Goal: Task Accomplishment & Management: Complete application form

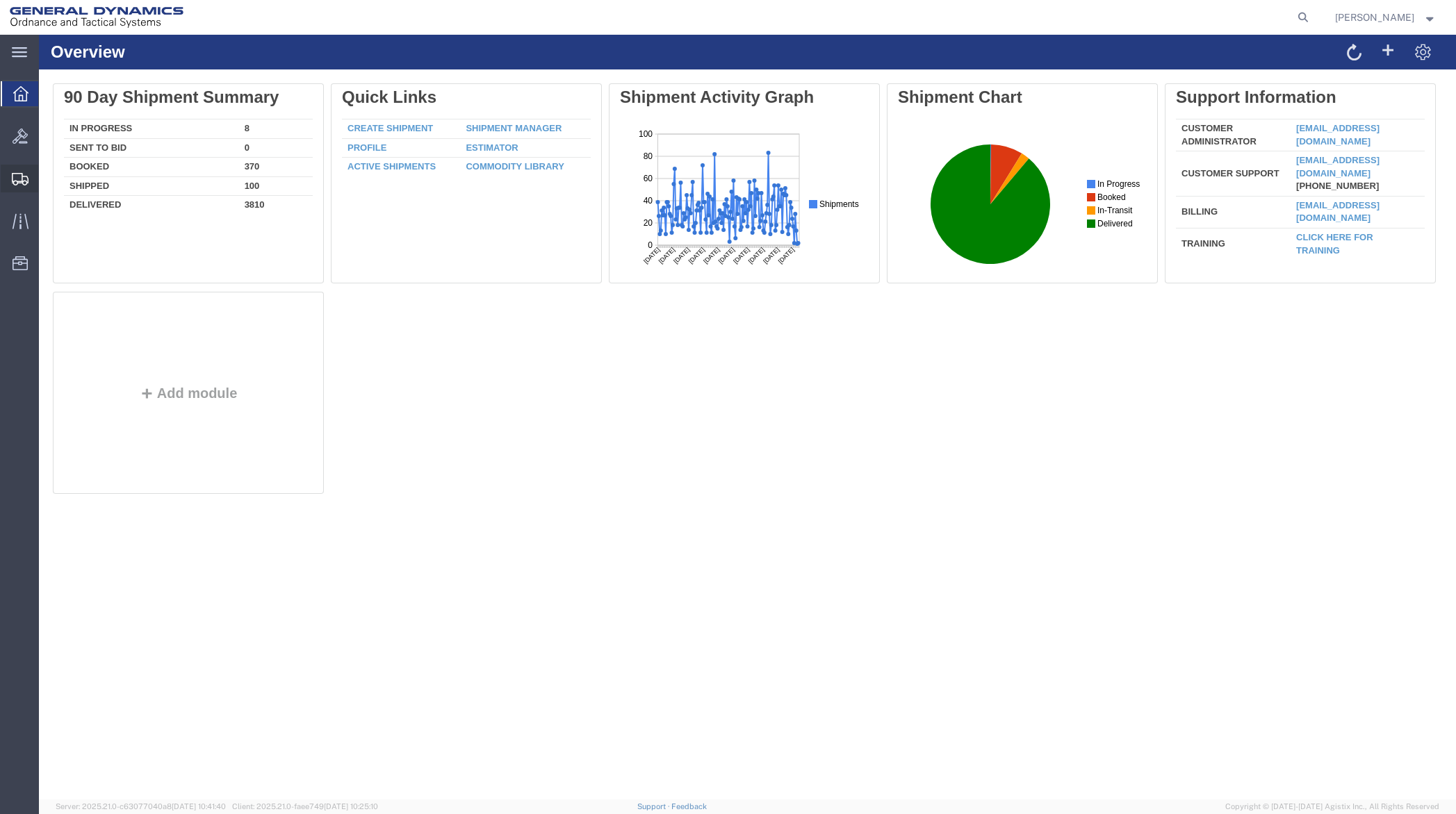
click at [0, 0] on span "Create Shipment" at bounding box center [0, 0] width 0 height 0
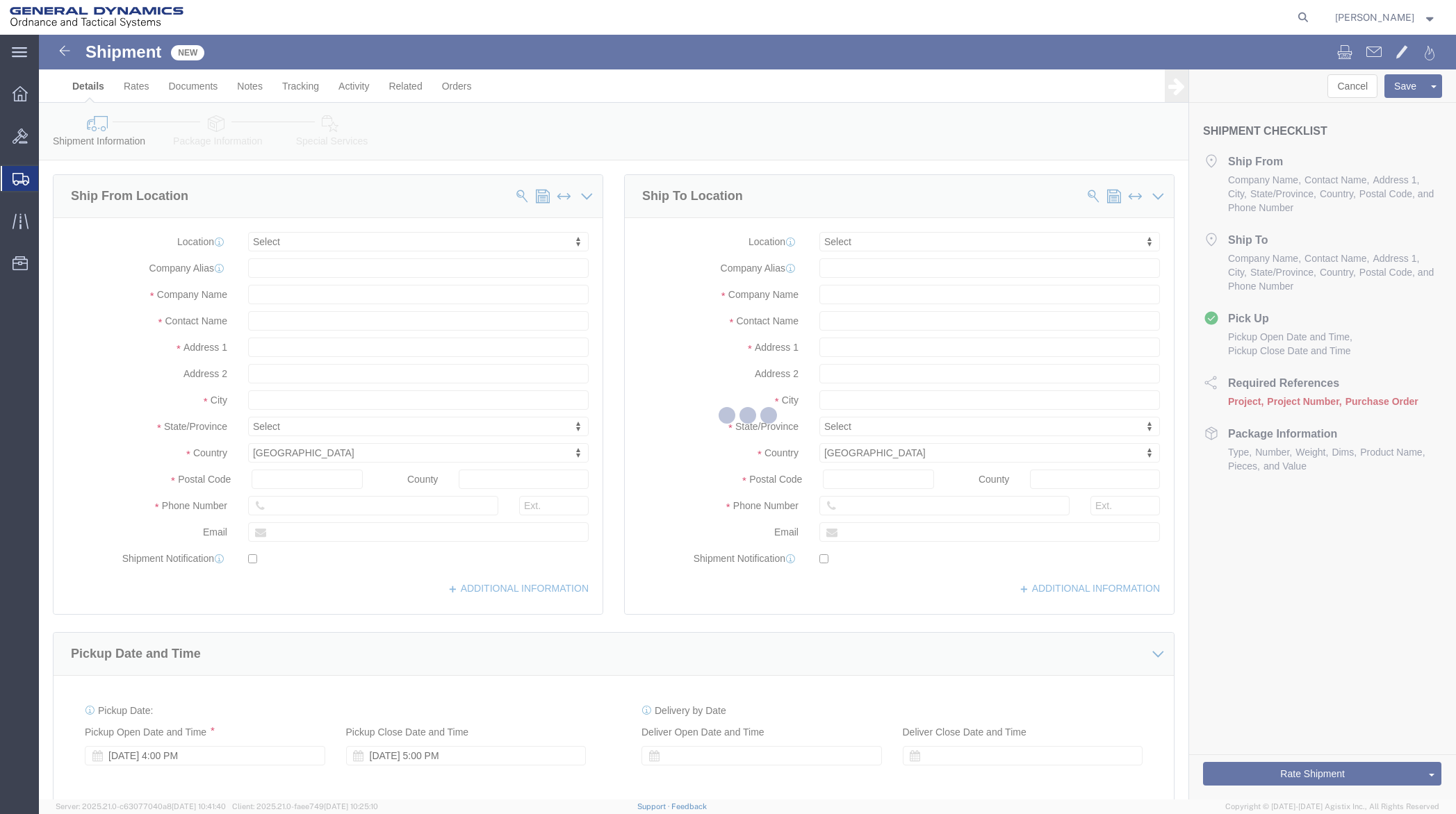
select select
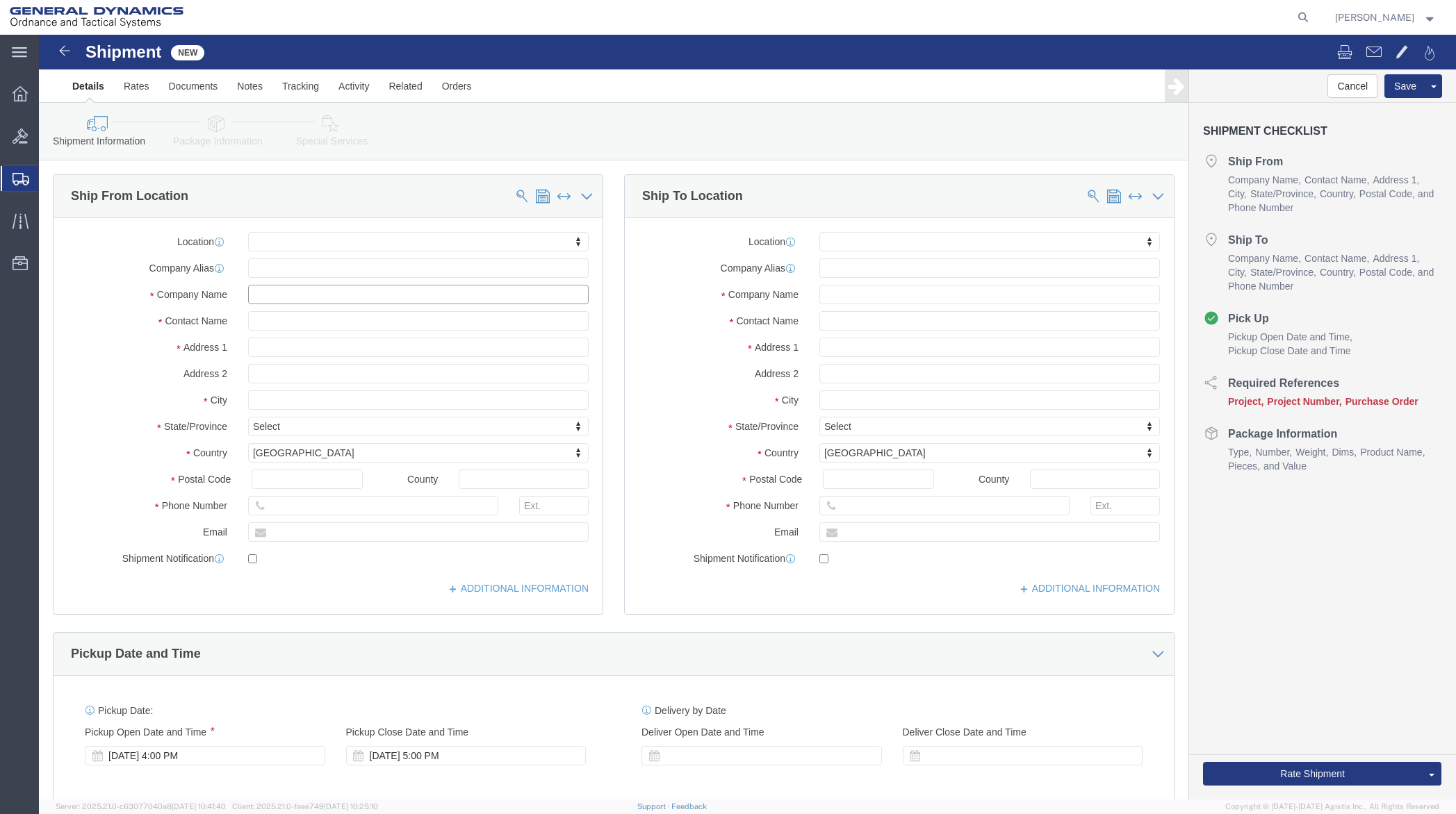
click input "text"
type input "c"
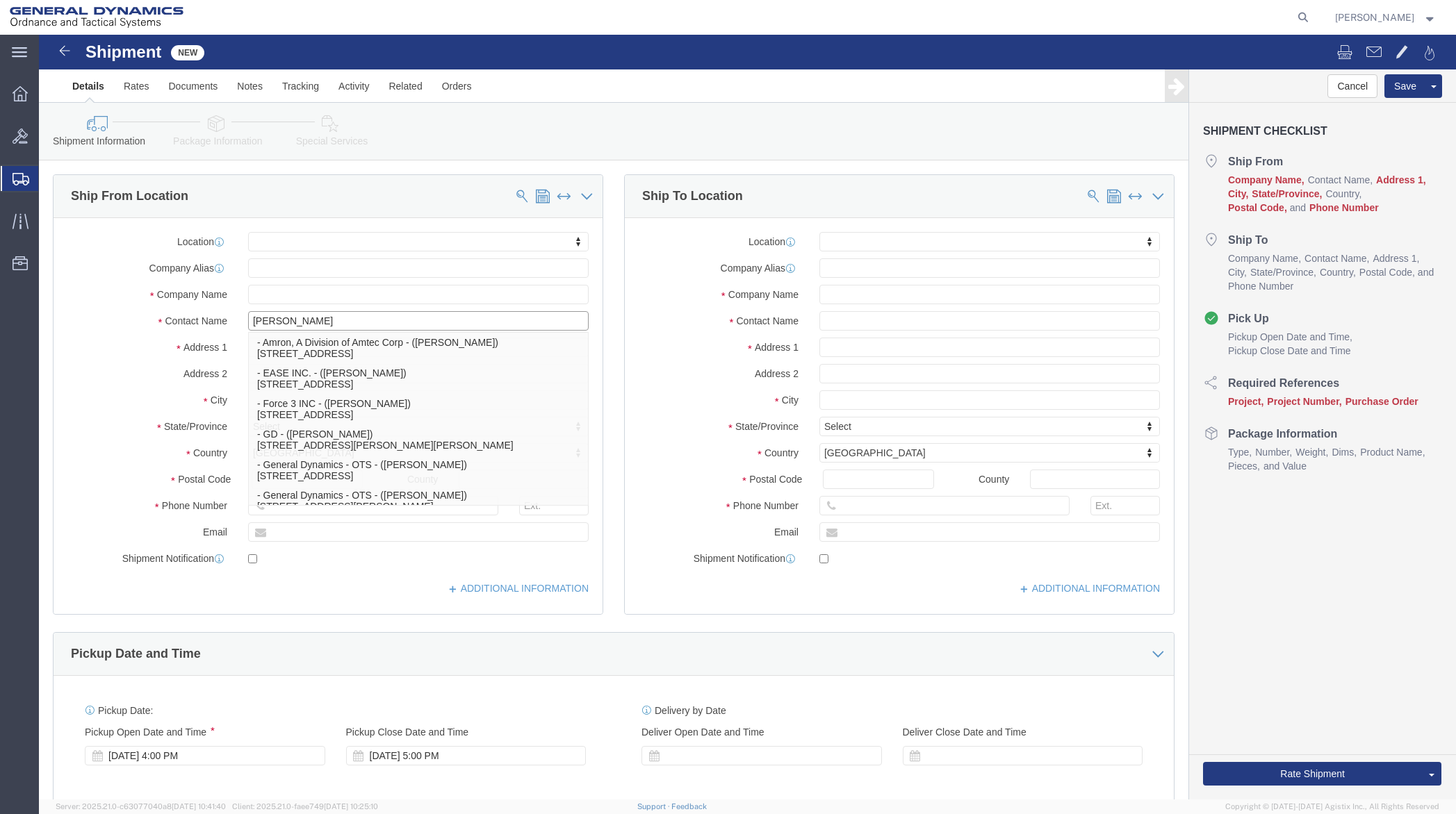
type input "[PERSON_NAME]"
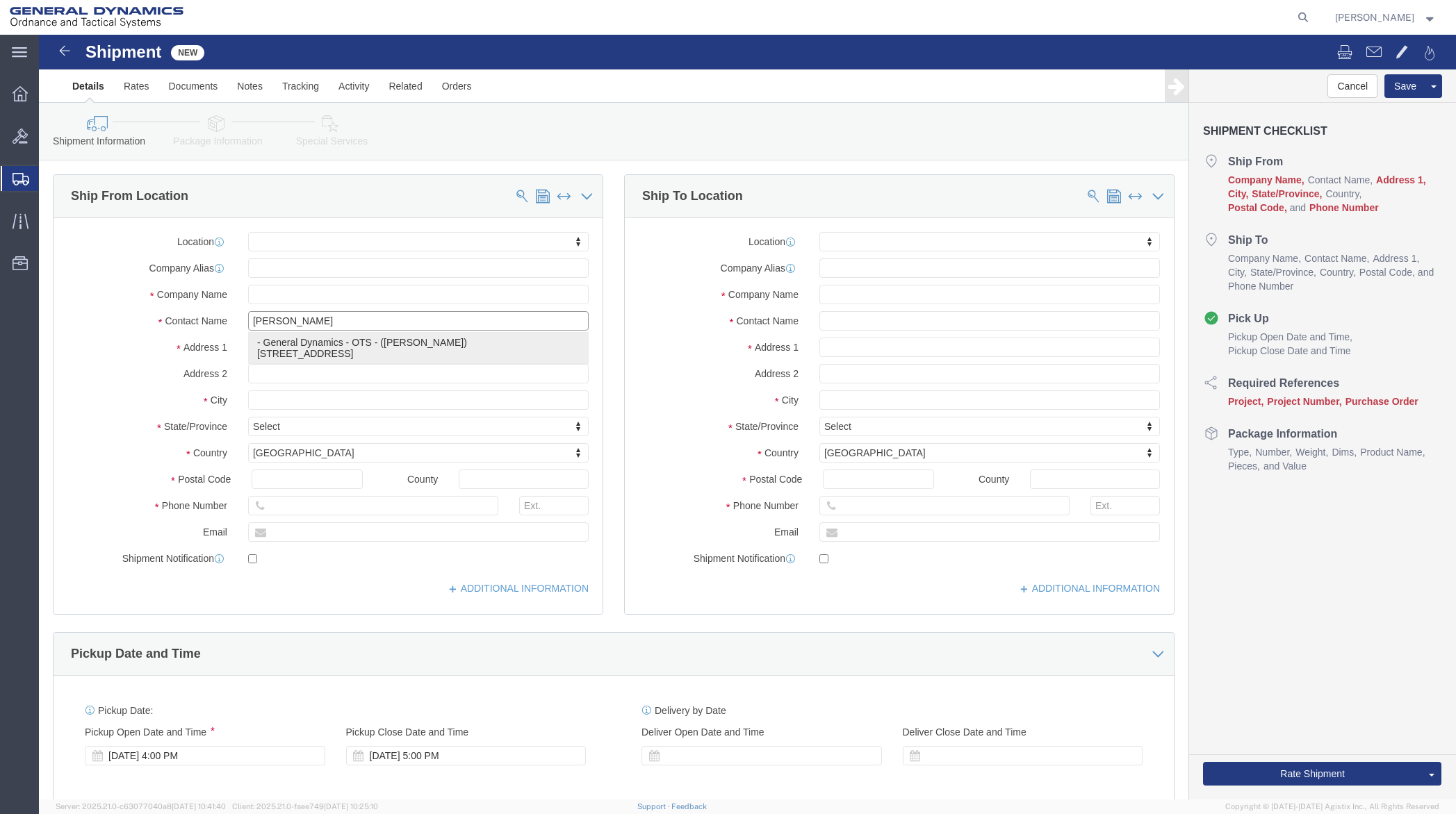
click p "- General Dynamics - OTS - ([PERSON_NAME]) 19850 IH 635, [GEOGRAPHIC_DATA], [GE…"
select select
type input "19850 IH 635"
type input "75149"
type input "[PHONE_NUMBER]"
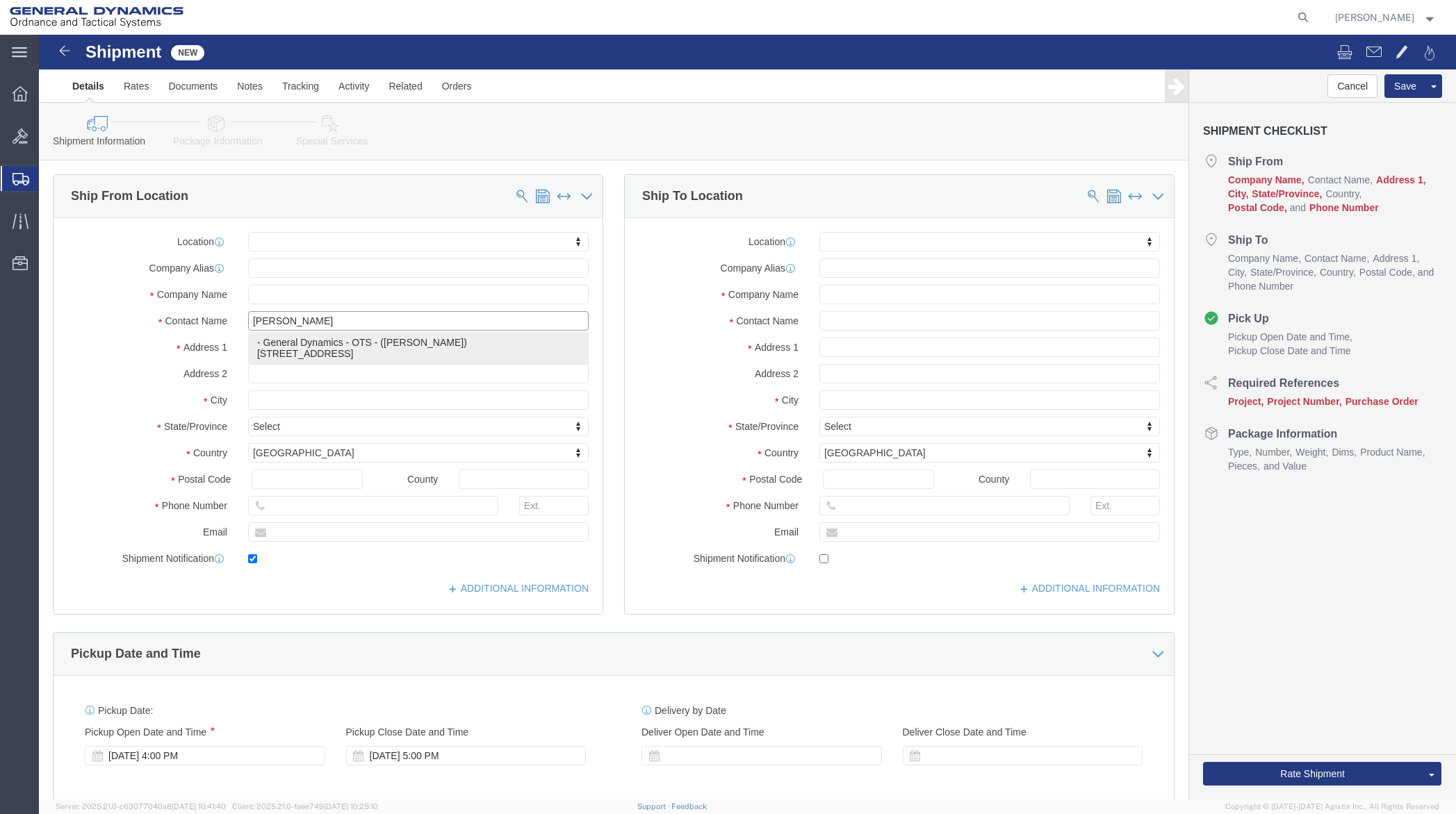
type input "[PERSON_NAME][EMAIL_ADDRESS][PERSON_NAME][DOMAIN_NAME]"
checkbox input "true"
type input "General Dynamics - OTS"
type input "[PERSON_NAME]"
type input "Mesquite"
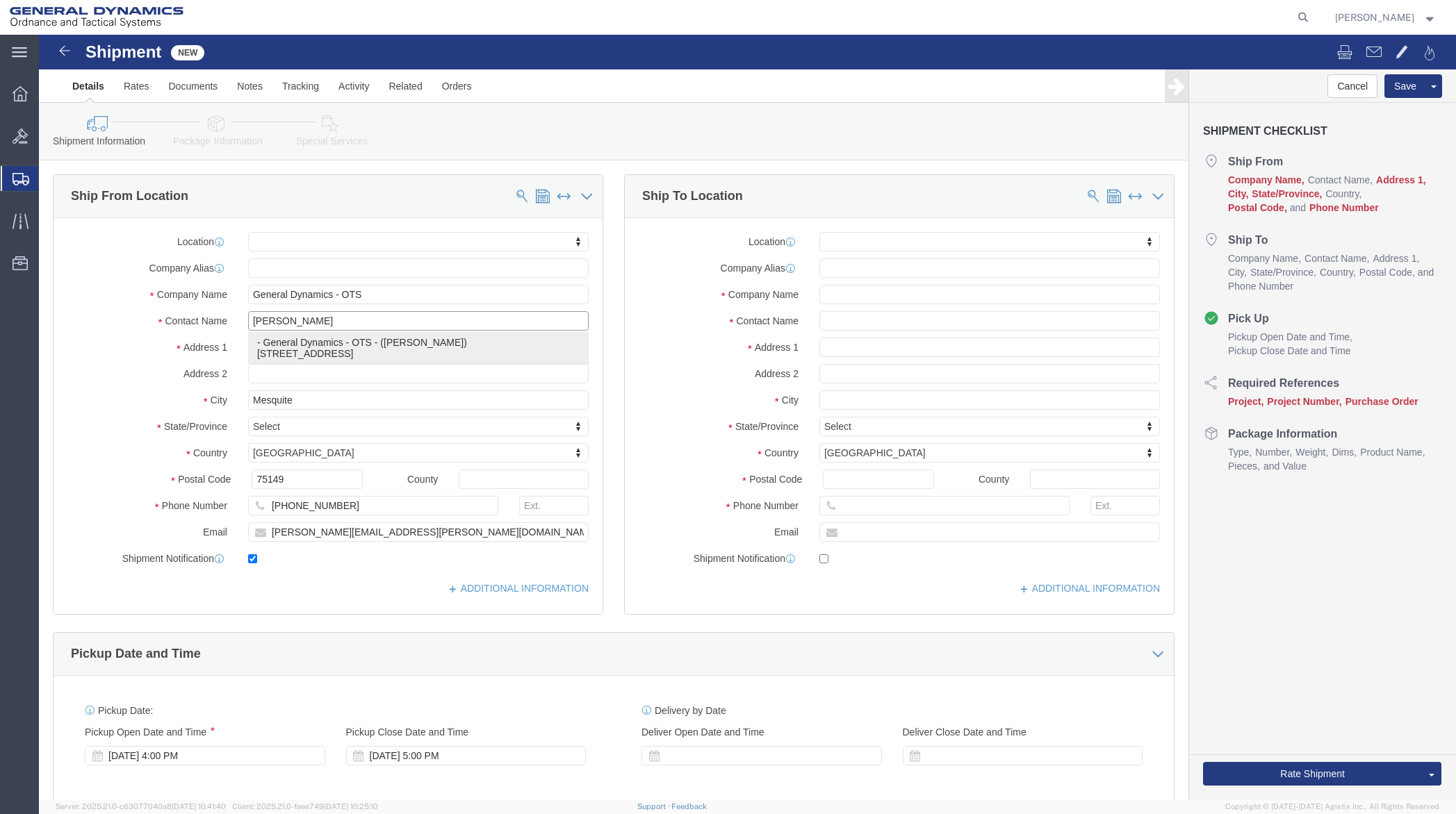
select select "[GEOGRAPHIC_DATA]"
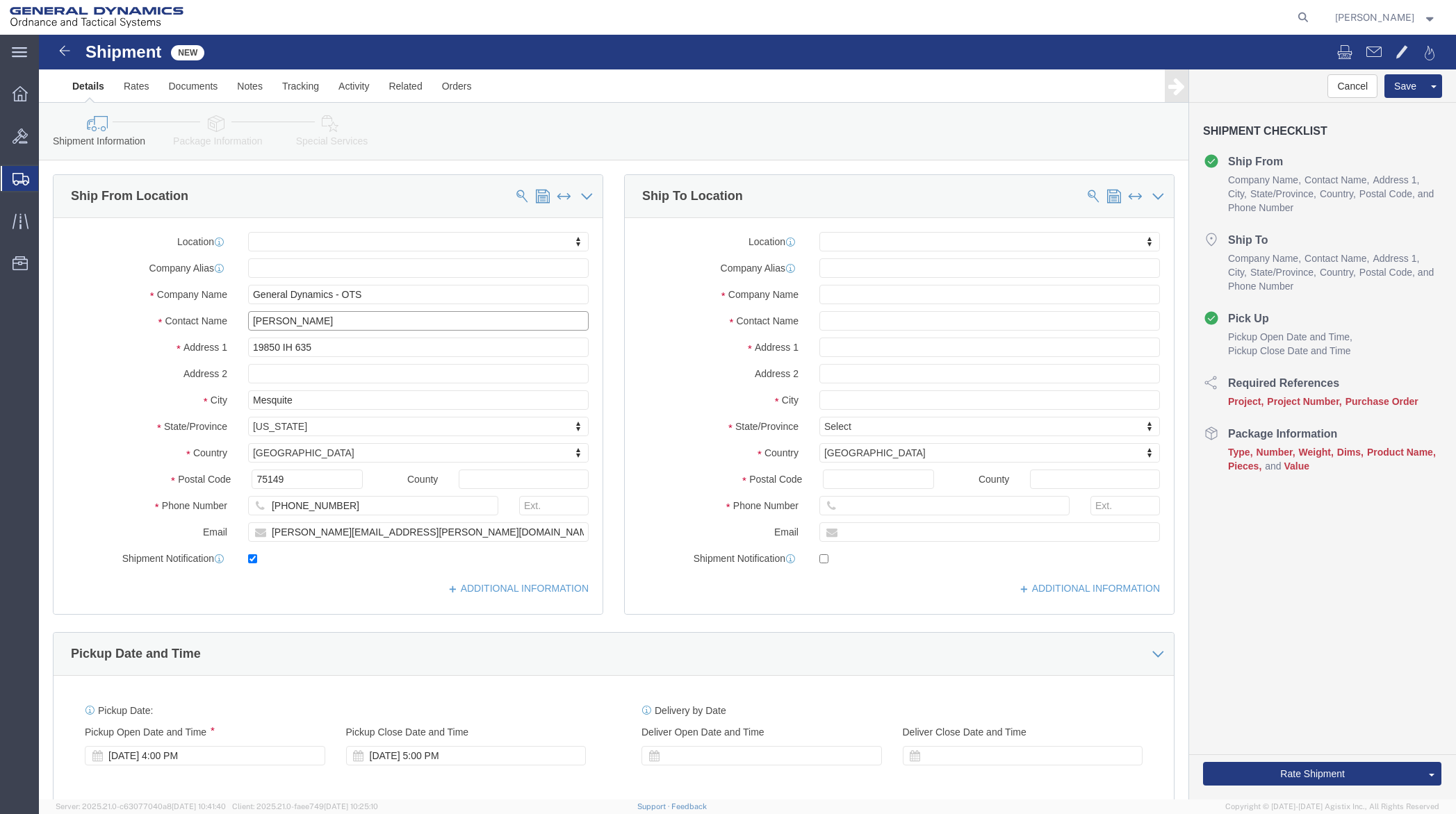
type input "[PERSON_NAME]"
paste input "[PERSON_NAME]"
type input "[PERSON_NAME]"
paste input "Zenith Ultrasonics"
type input "Zenith Ultrasonics"
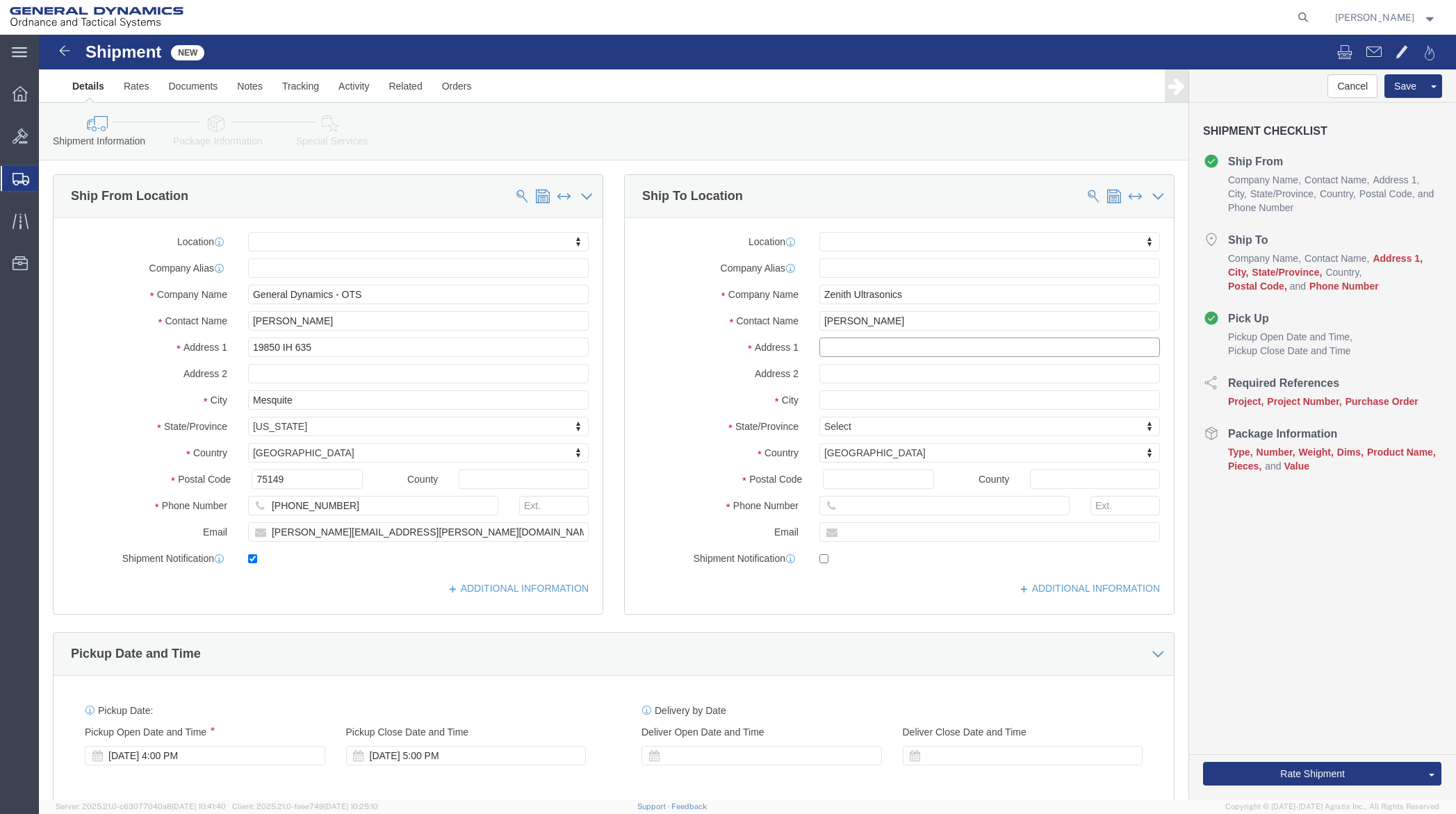
paste input "[STREET_ADDRESS]"
type input "[STREET_ADDRESS]"
select select
paste input "Rockaway"
type input "Rockaway"
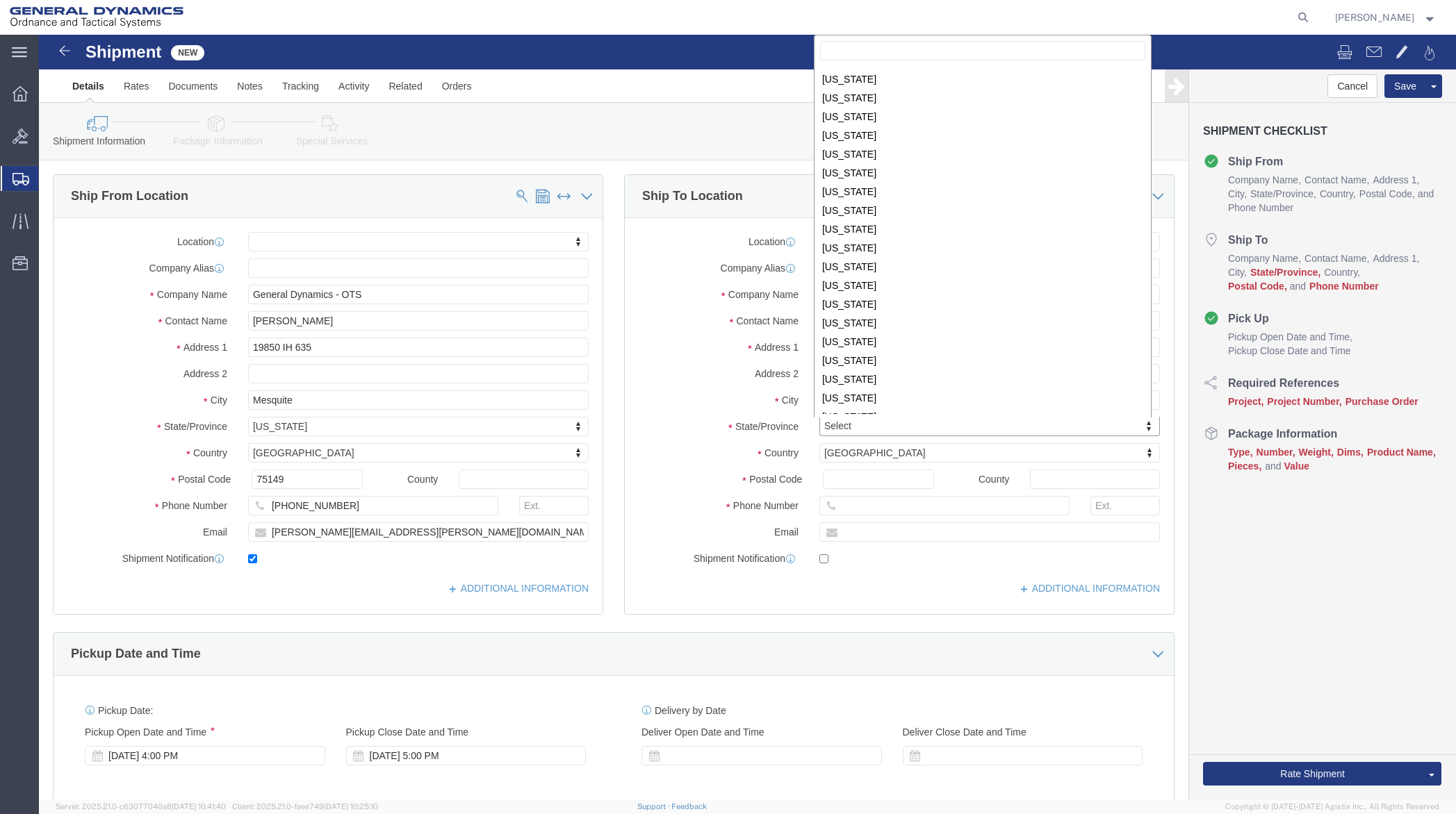
scroll to position [444, 0]
select select
select select "NJ"
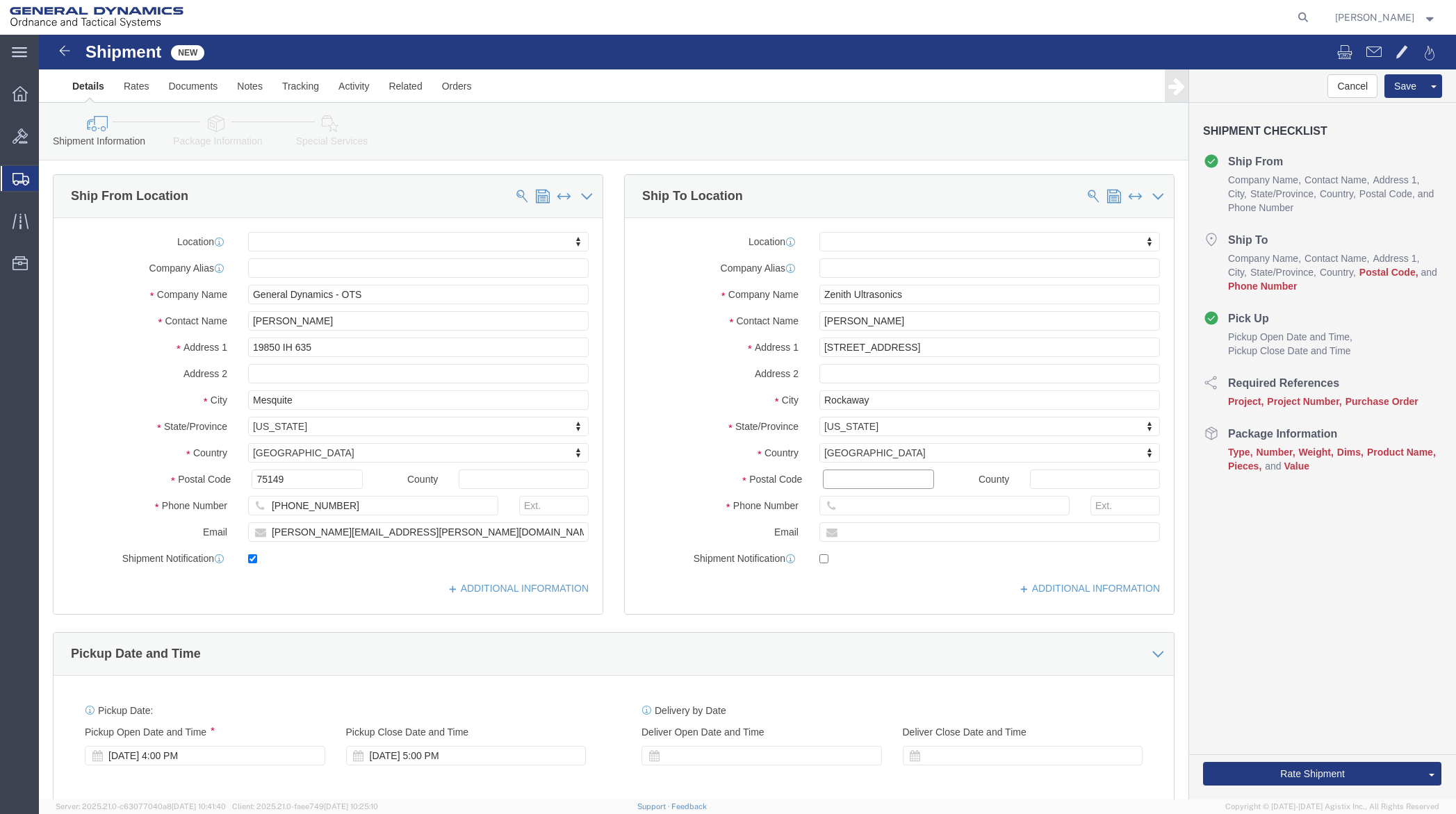
click input "Postal Code"
type input "07866"
select select
click input "text"
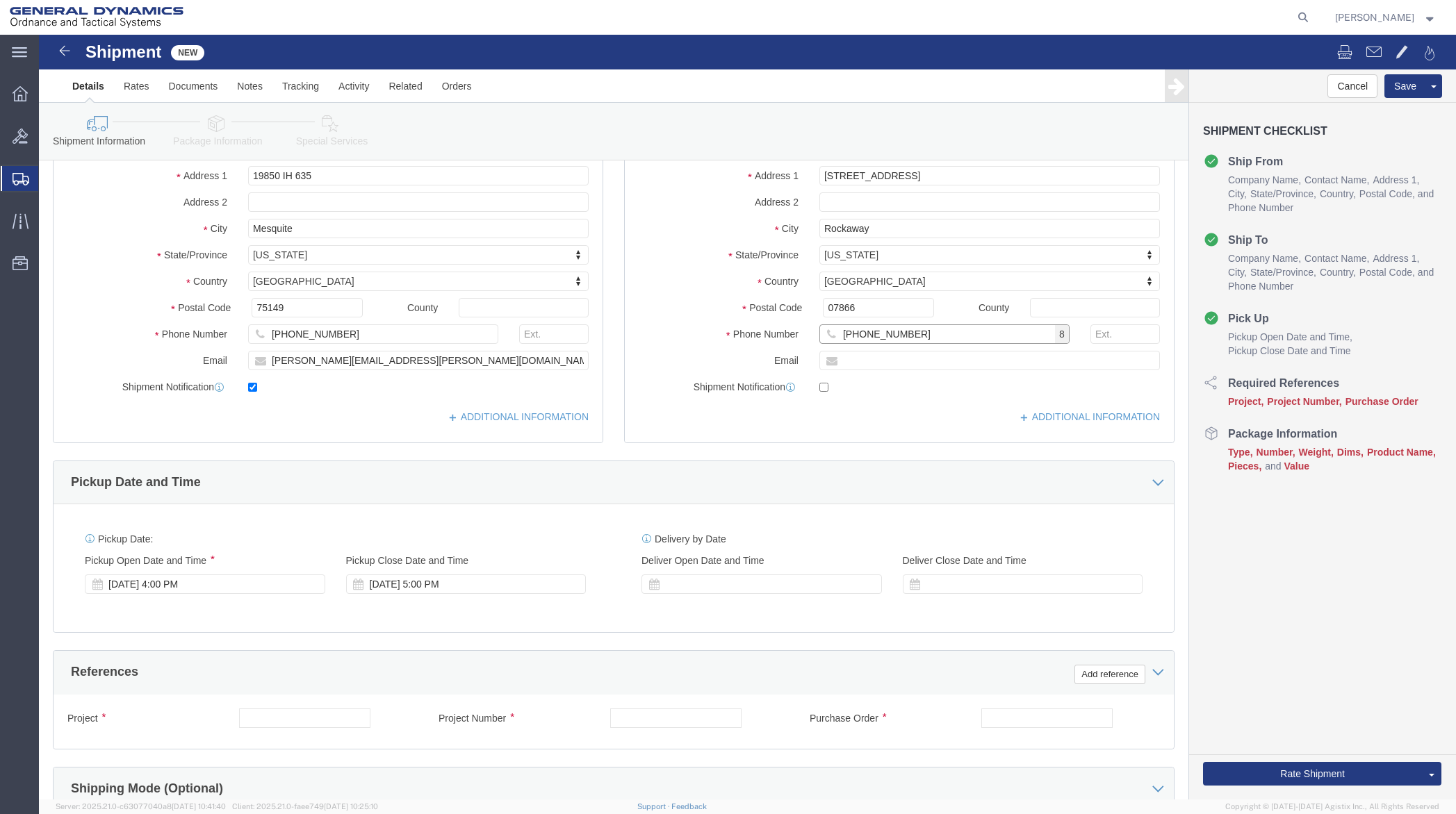
scroll to position [208, 0]
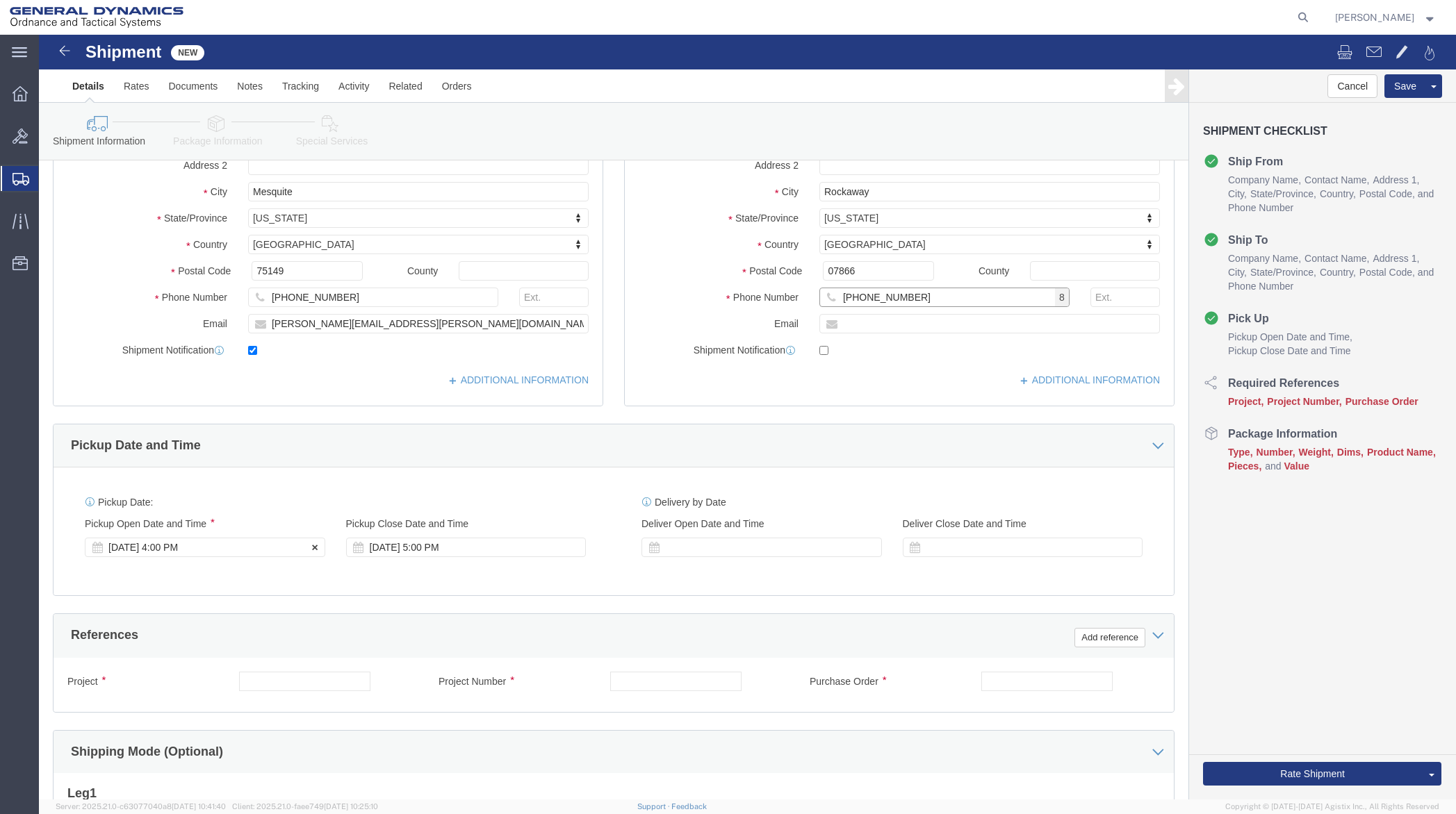
type input "[PHONE_NUMBER]"
click div "[DATE] 4:00 PM"
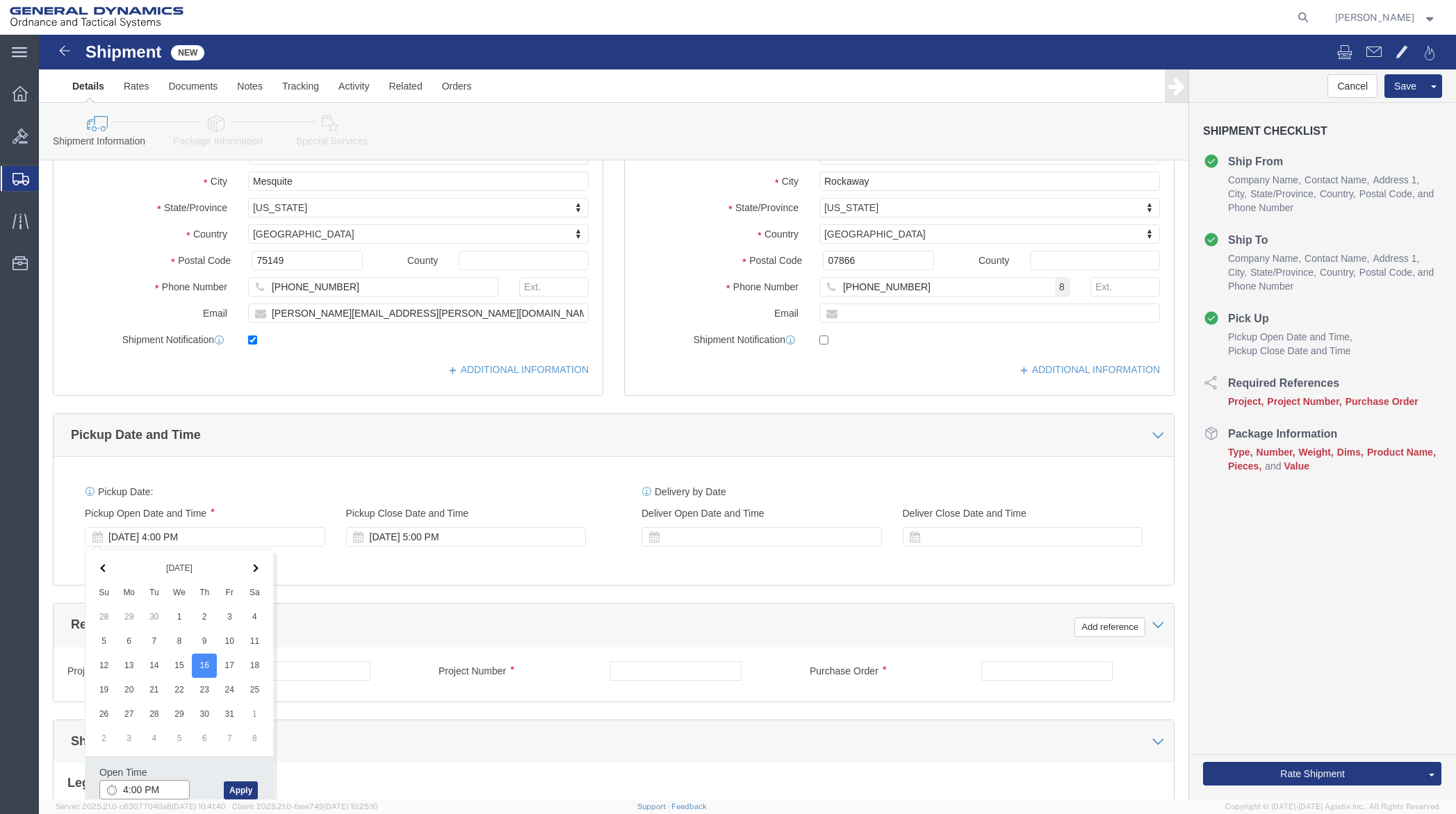
click input "4:00 PM"
type input "7:00 AM"
click button "Apply"
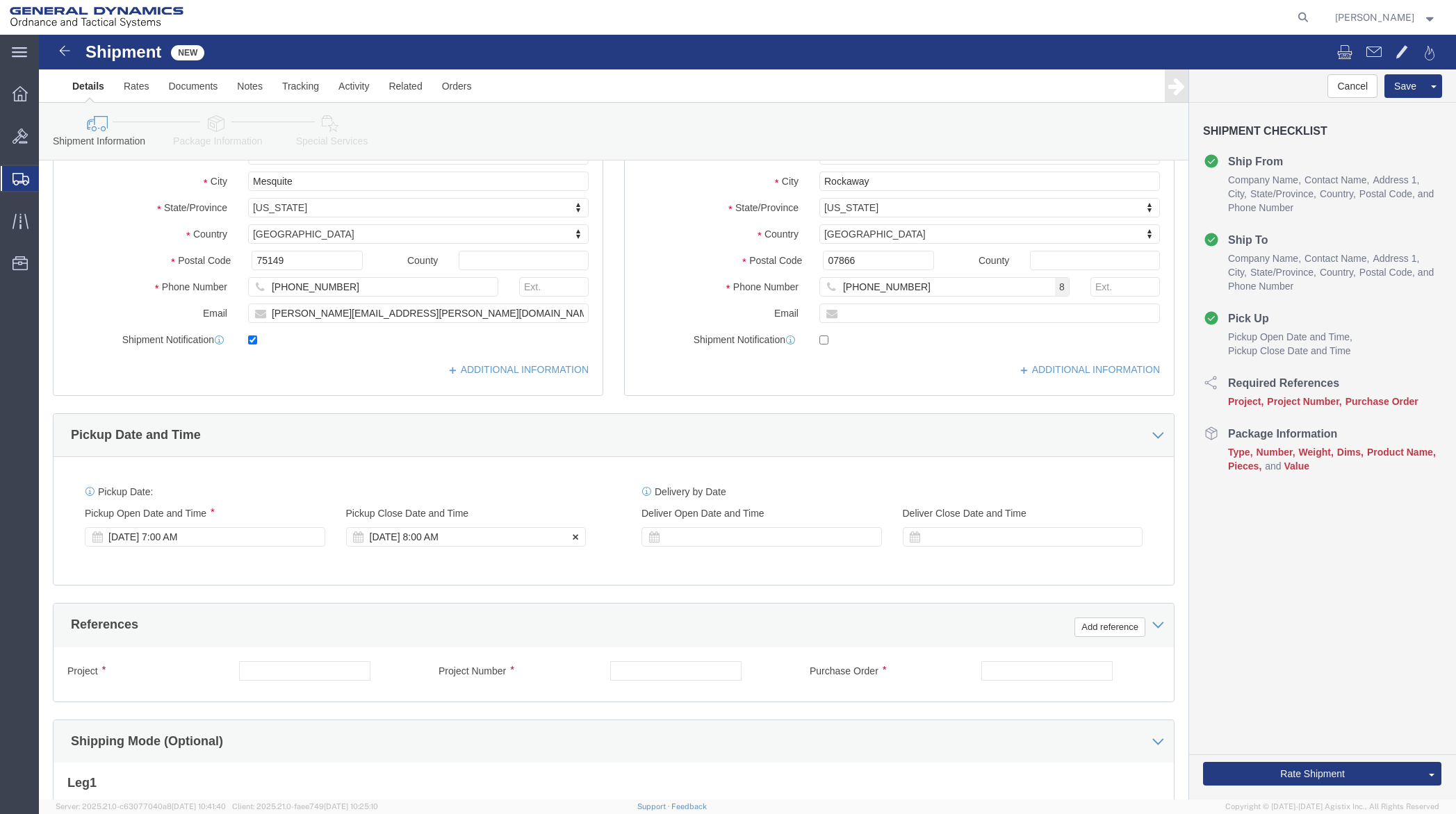
click div "[DATE] 8:00 AM"
type input "1:00 PM"
click button "Apply"
click input "text"
type input "50SOM"
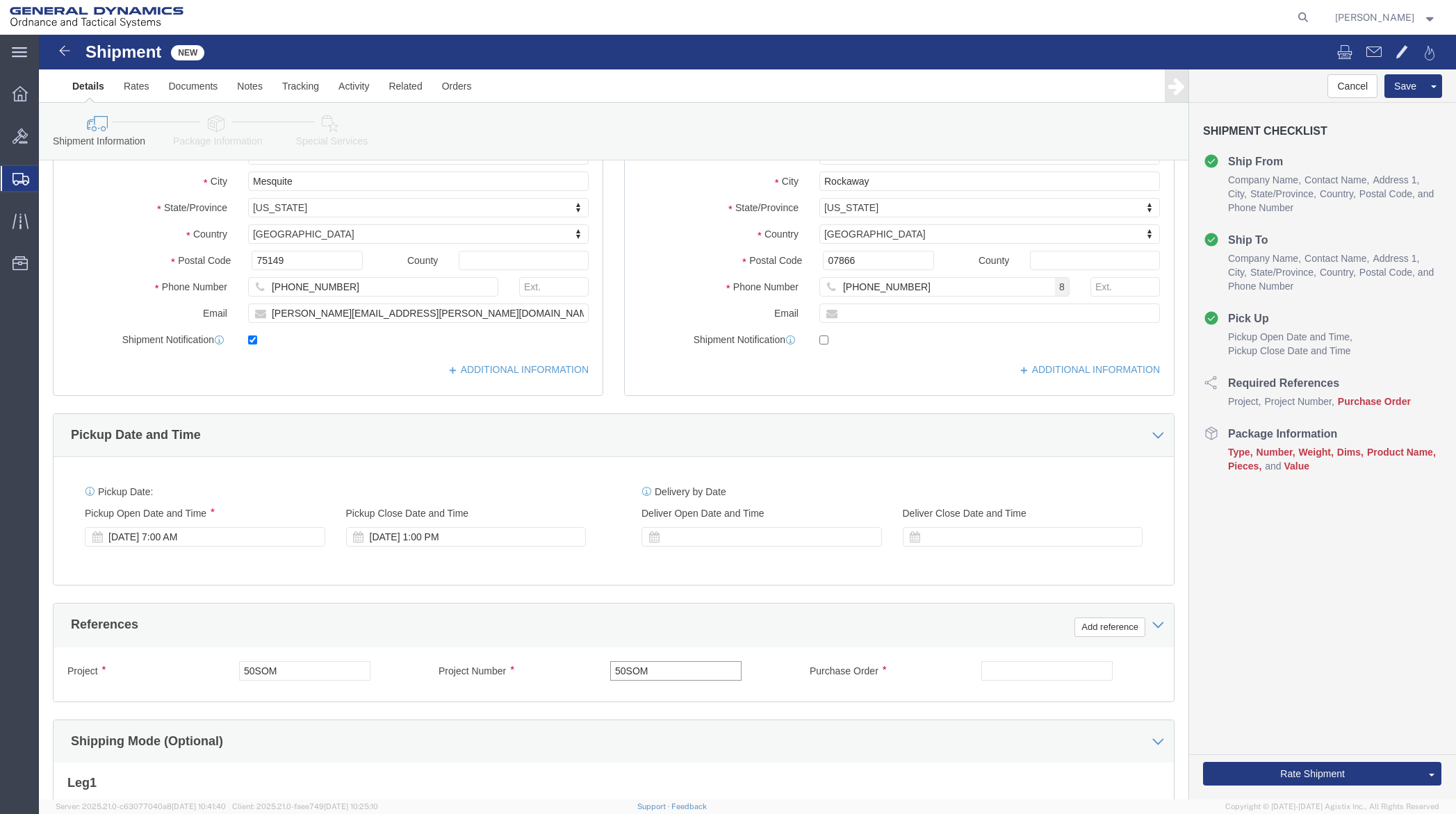
type input "50SOM"
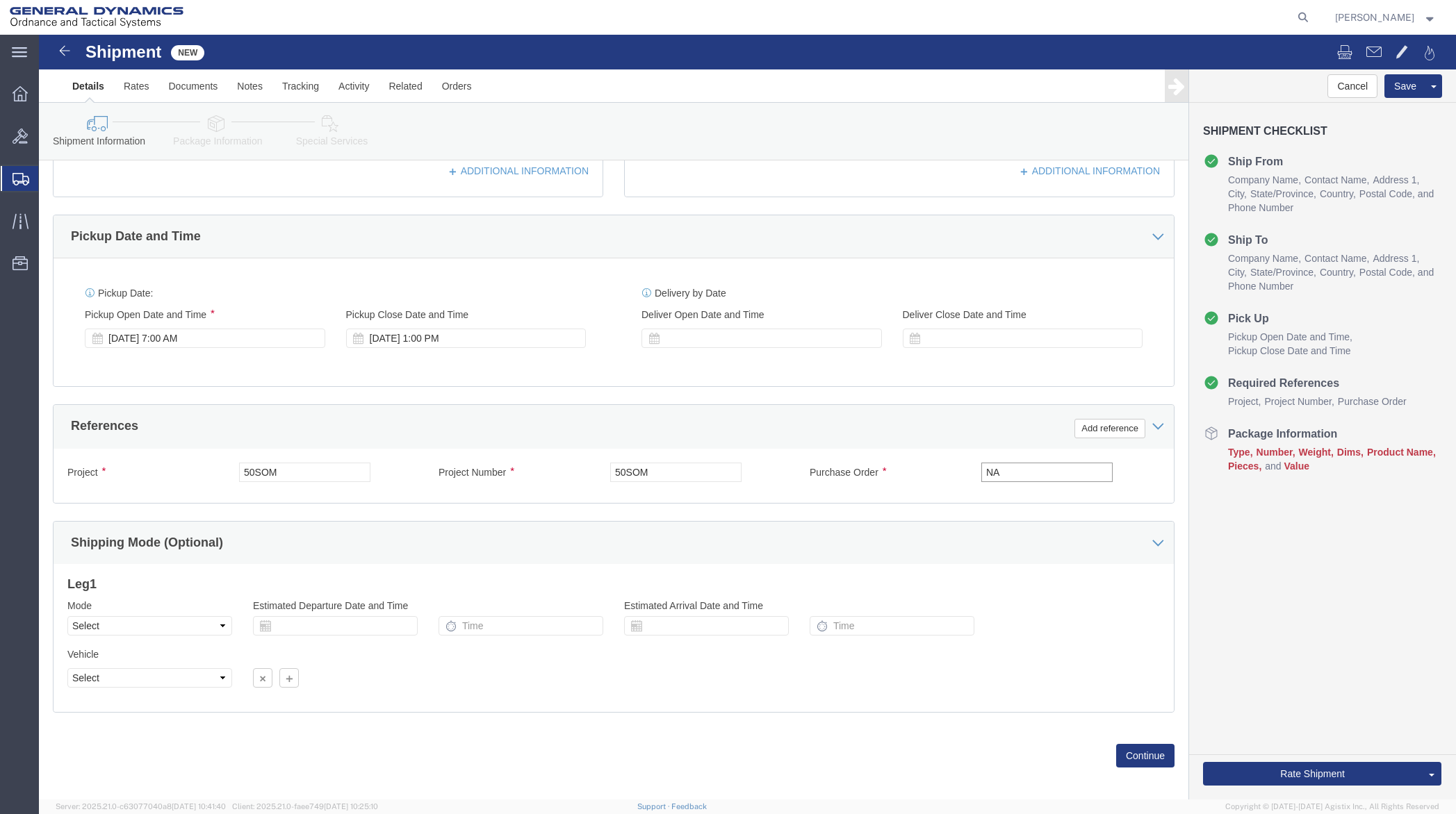
scroll to position [428, 0]
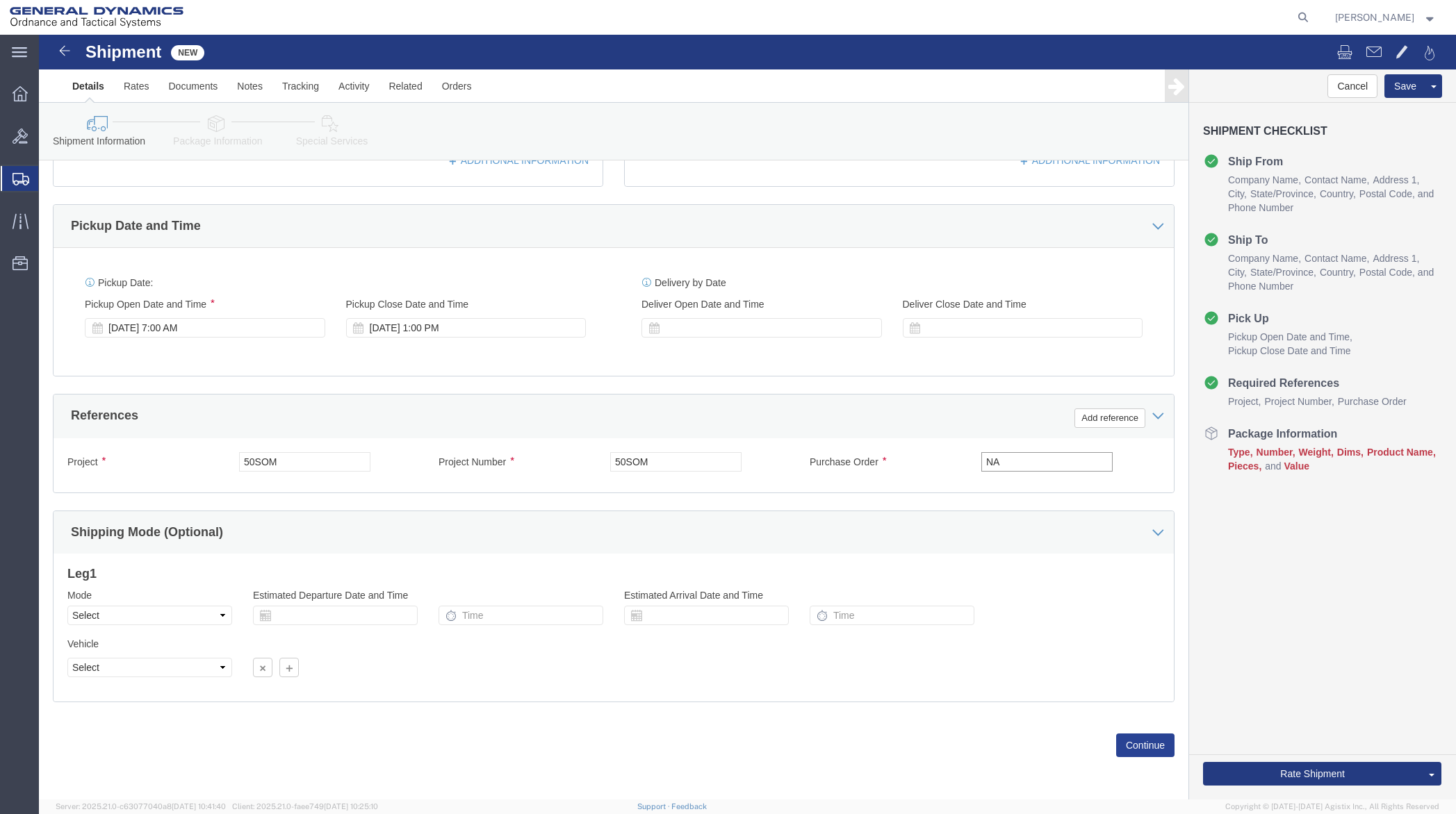
type input "NA"
click button "Continue"
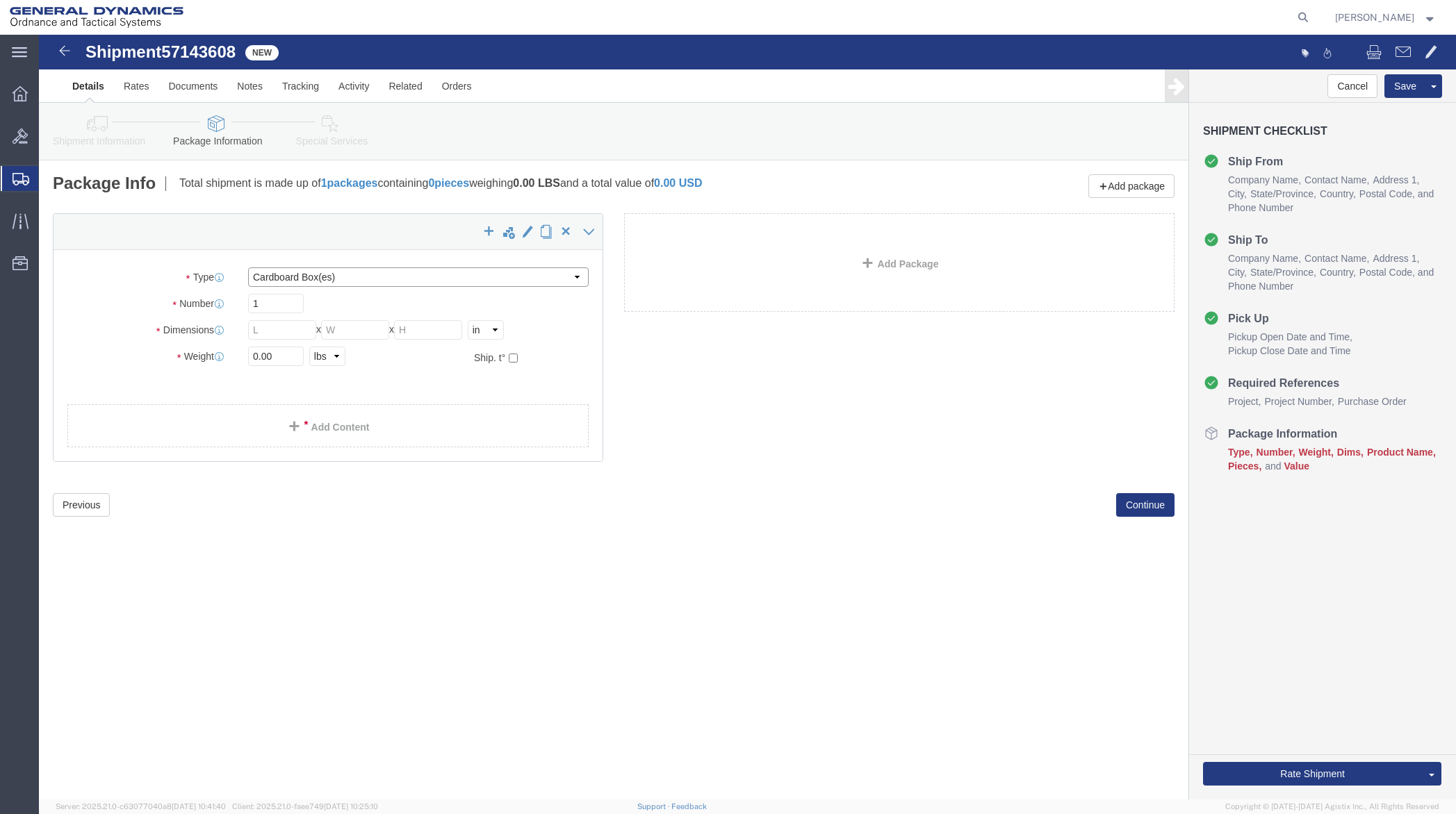
click select "Select Bale(s) Basket(s) Bolt(s) Bottle(s) Buckets Bulk Bundle(s) Can(s) Cardbo…"
select select "PSNS"
click select "Select Bale(s) Basket(s) Bolt(s) Bottle(s) Buckets Bulk Bundle(s) Can(s) Cardbo…"
click input "text"
type input "30"
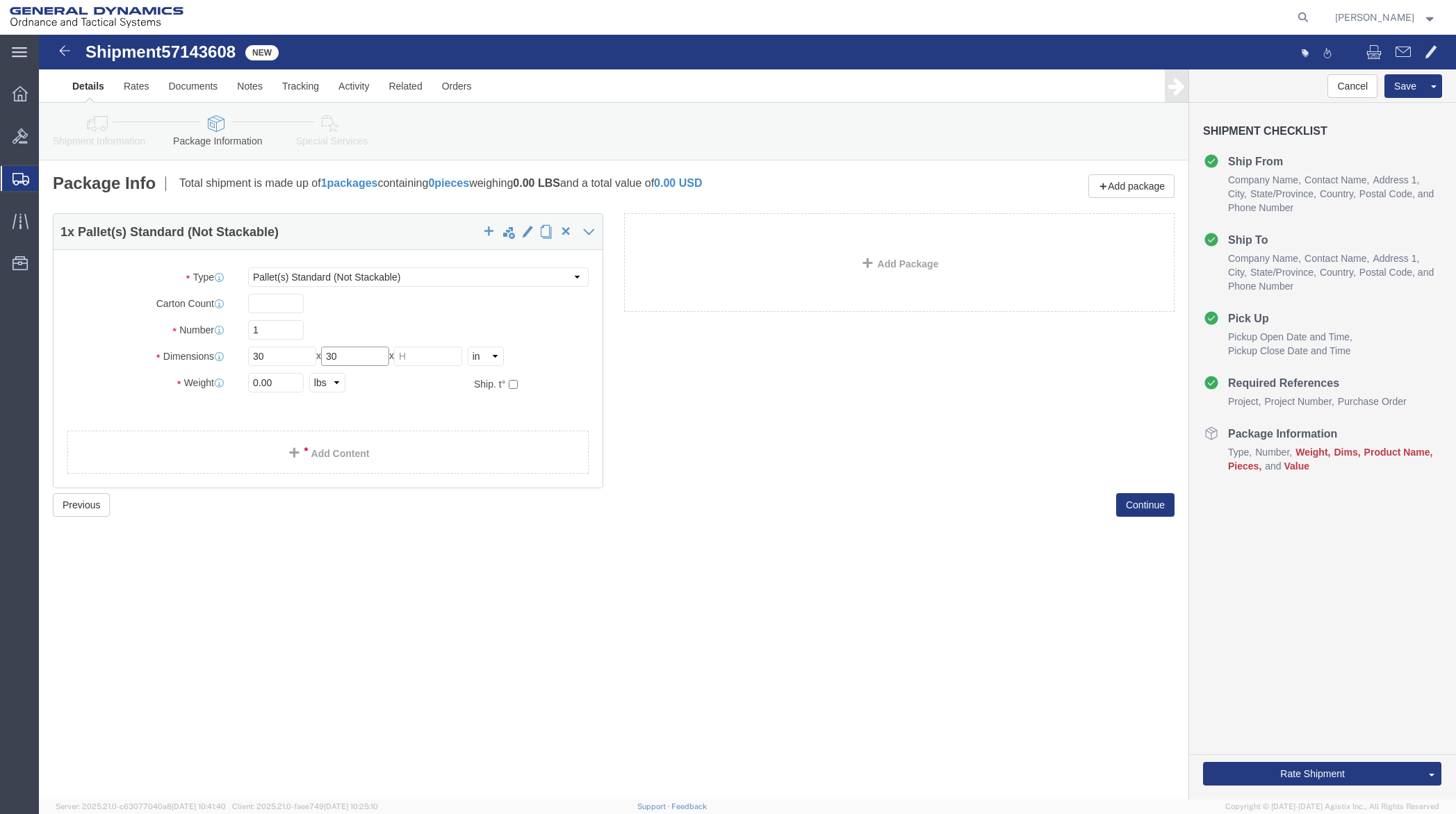
type input "30"
type input "18"
drag, startPoint x: 247, startPoint y: 353, endPoint x: 280, endPoint y: 366, distance: 35.5
click div "Package Type Select Bale(s) Basket(s) Bolt(s) Bottle(s) Buckets Bulk Bundle(s) …"
drag, startPoint x: 241, startPoint y: 349, endPoint x: 195, endPoint y: 349, distance: 46.0
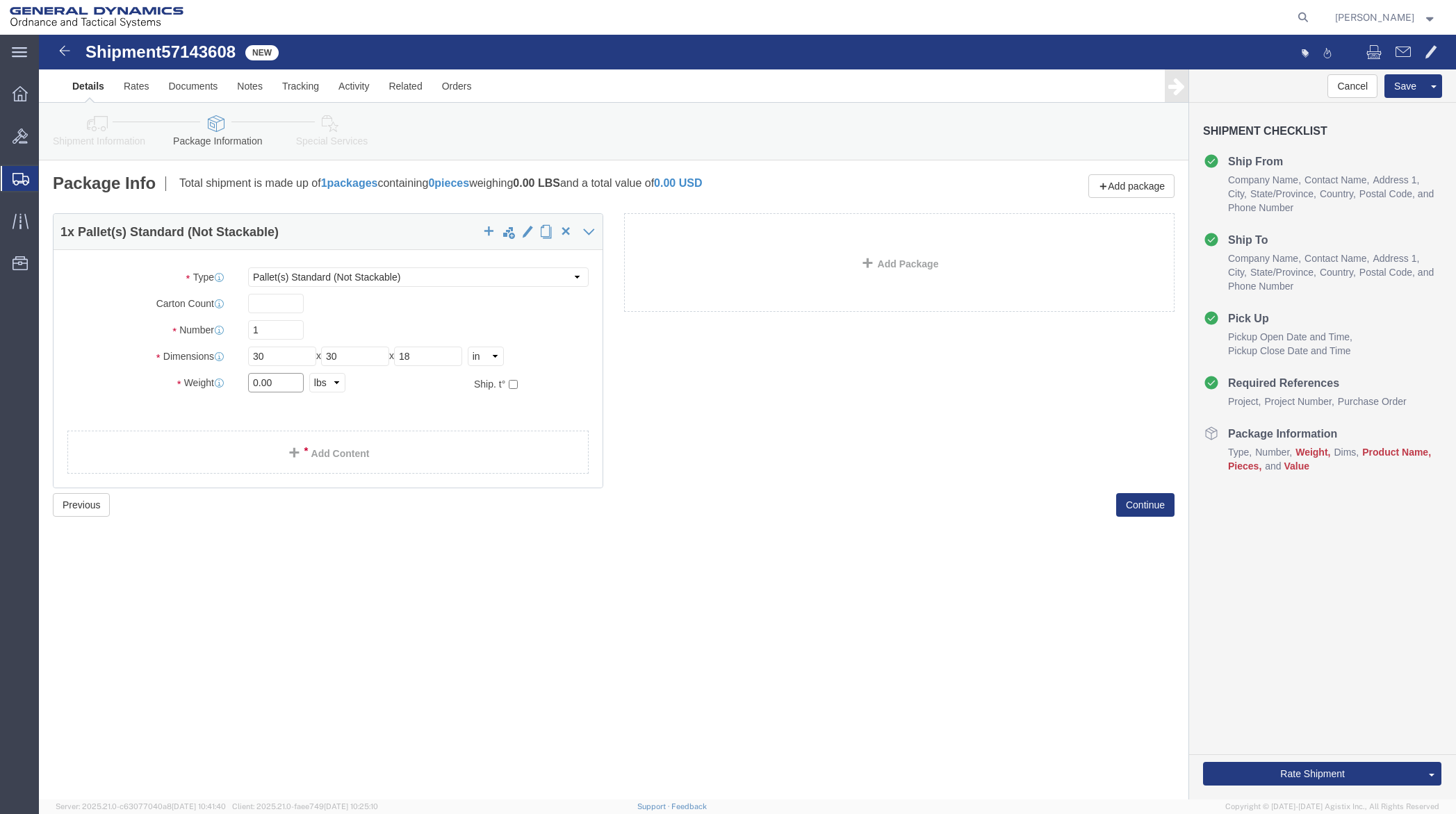
click div "Weight 0.00 Select kgs lbs Ship. t°"
type input "335"
click link "Add Content"
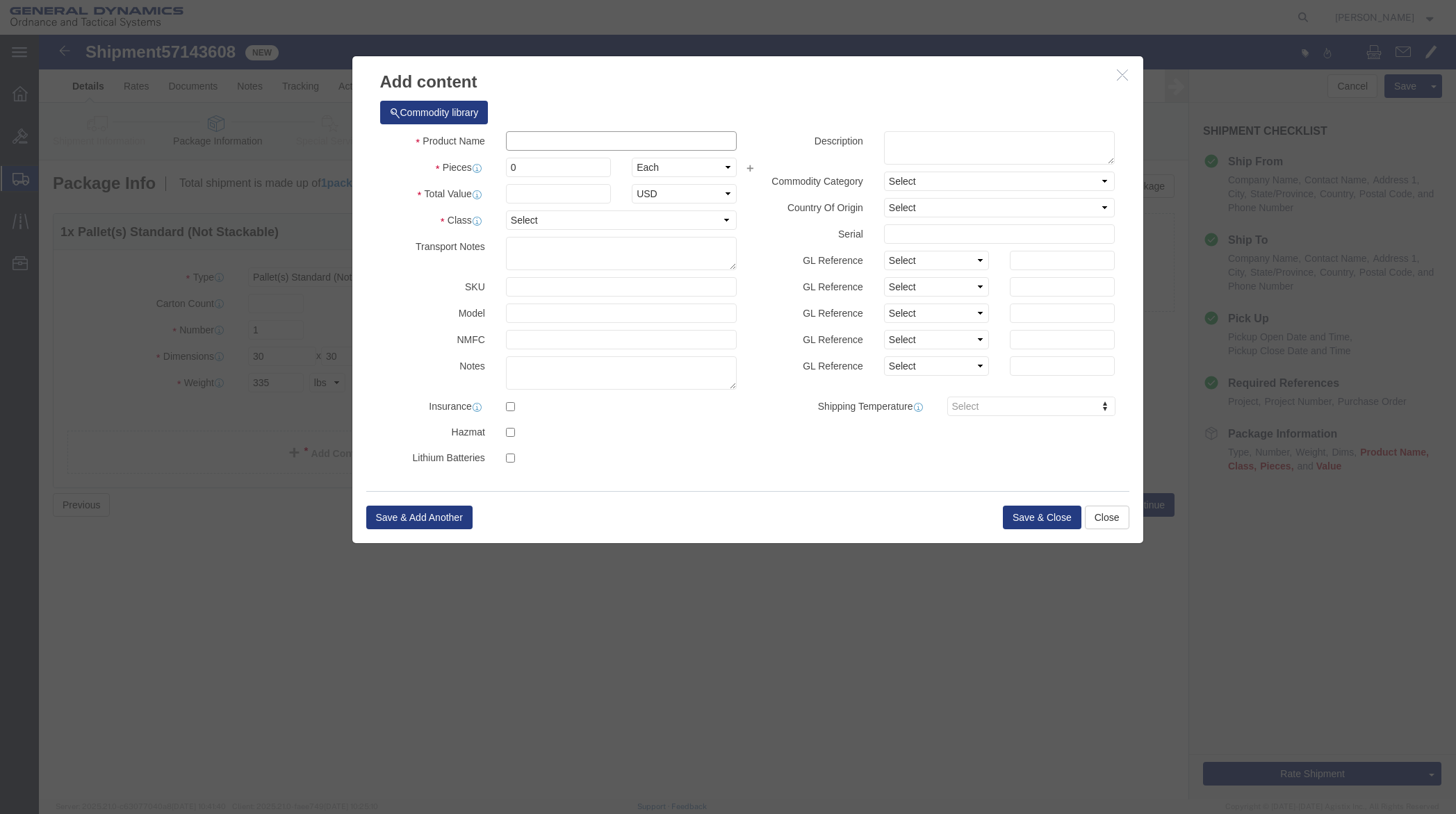
click input "text"
type input "Sampel"
type input "4"
type input "5000"
select select "USD"
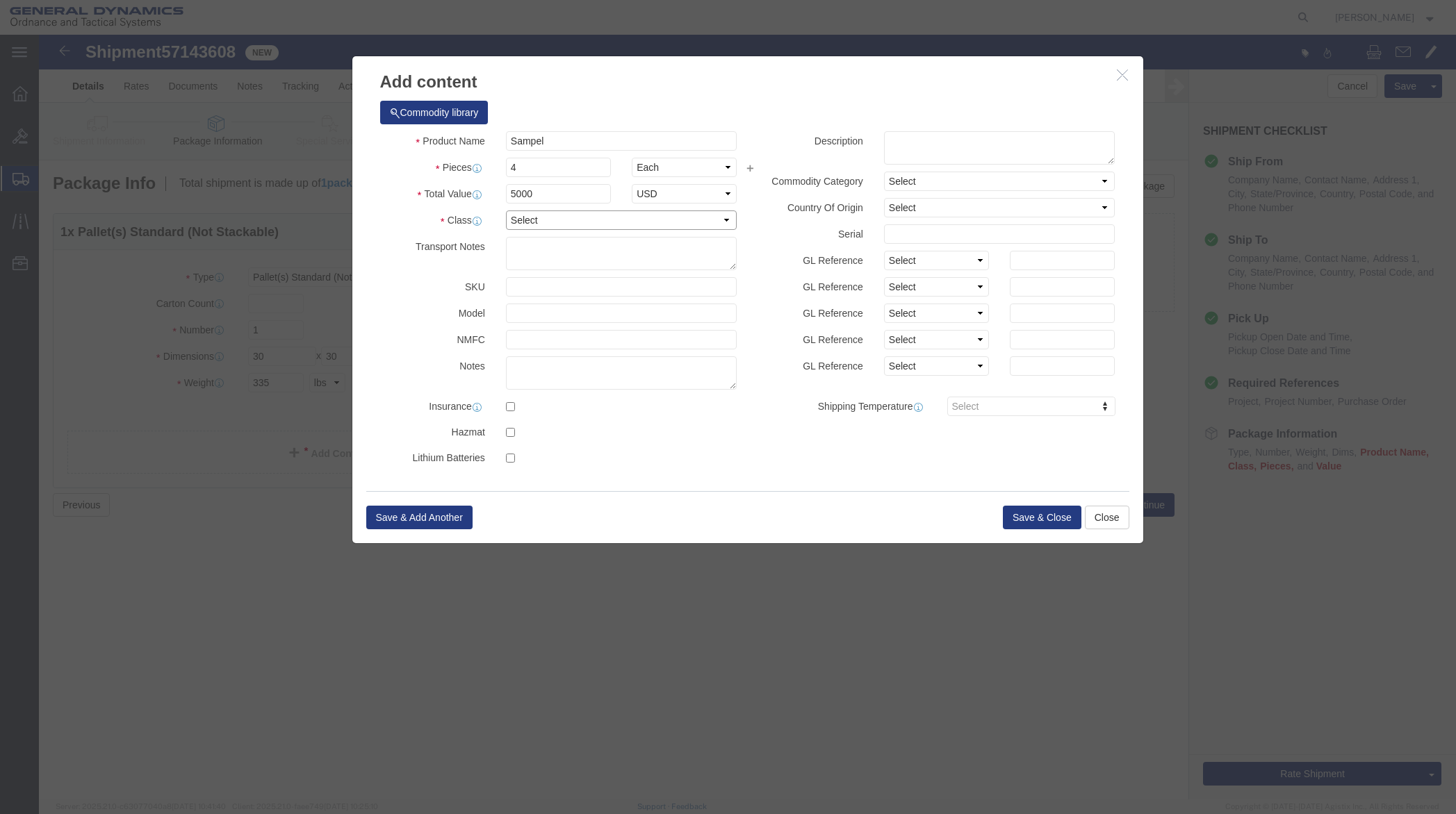
click select "Select 50 55 60 65 70 85 92.5 100 125 175 250 300 400"
click icon
click label "Class"
click icon
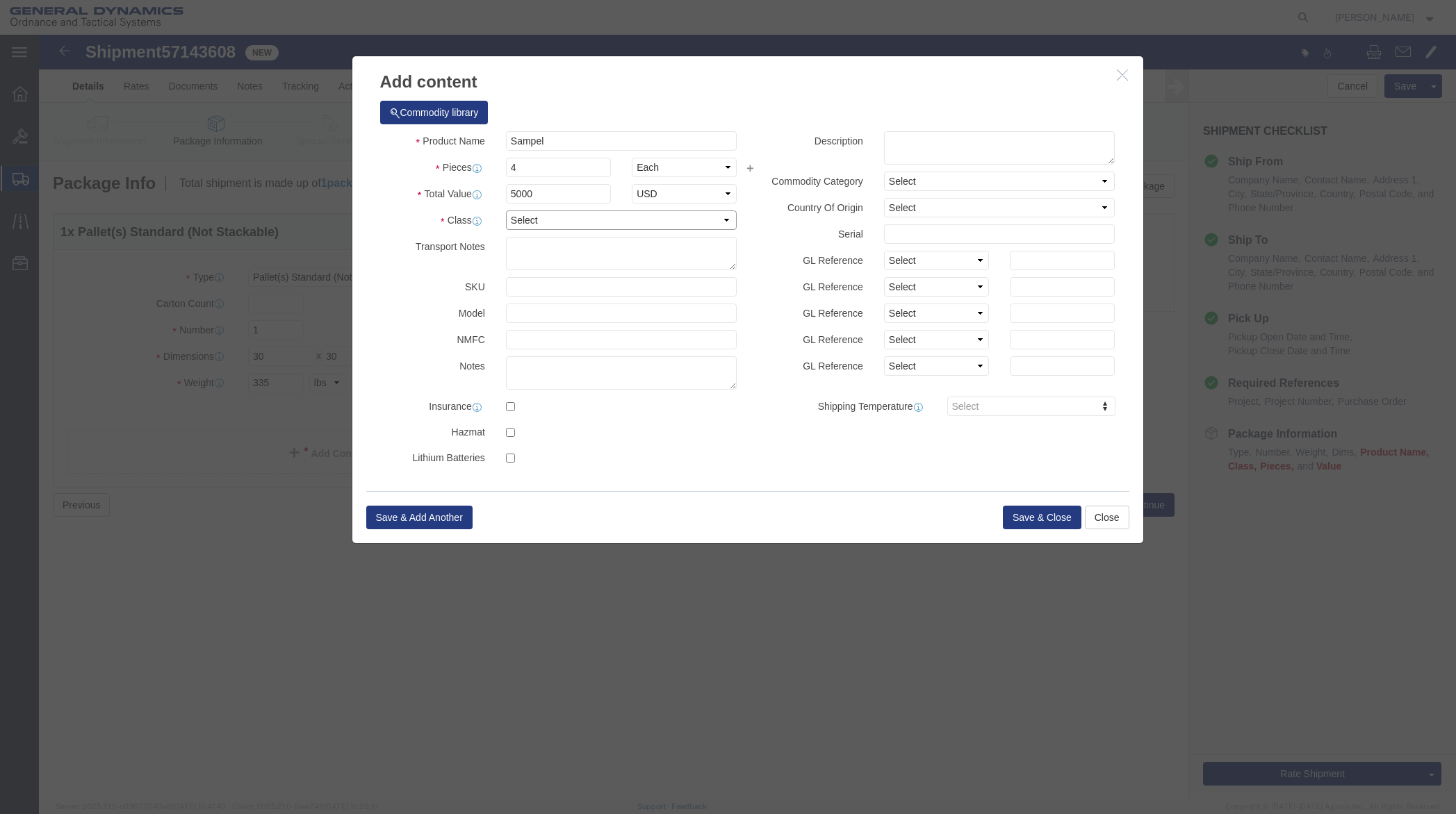
click select "Select 50 55 60 65 70 85 92.5 100 125 175 250 300 400"
select select "70"
click select "Select 50 55 60 65 70 85 92.5 100 125 175 250 300 400"
click button "Save & Close"
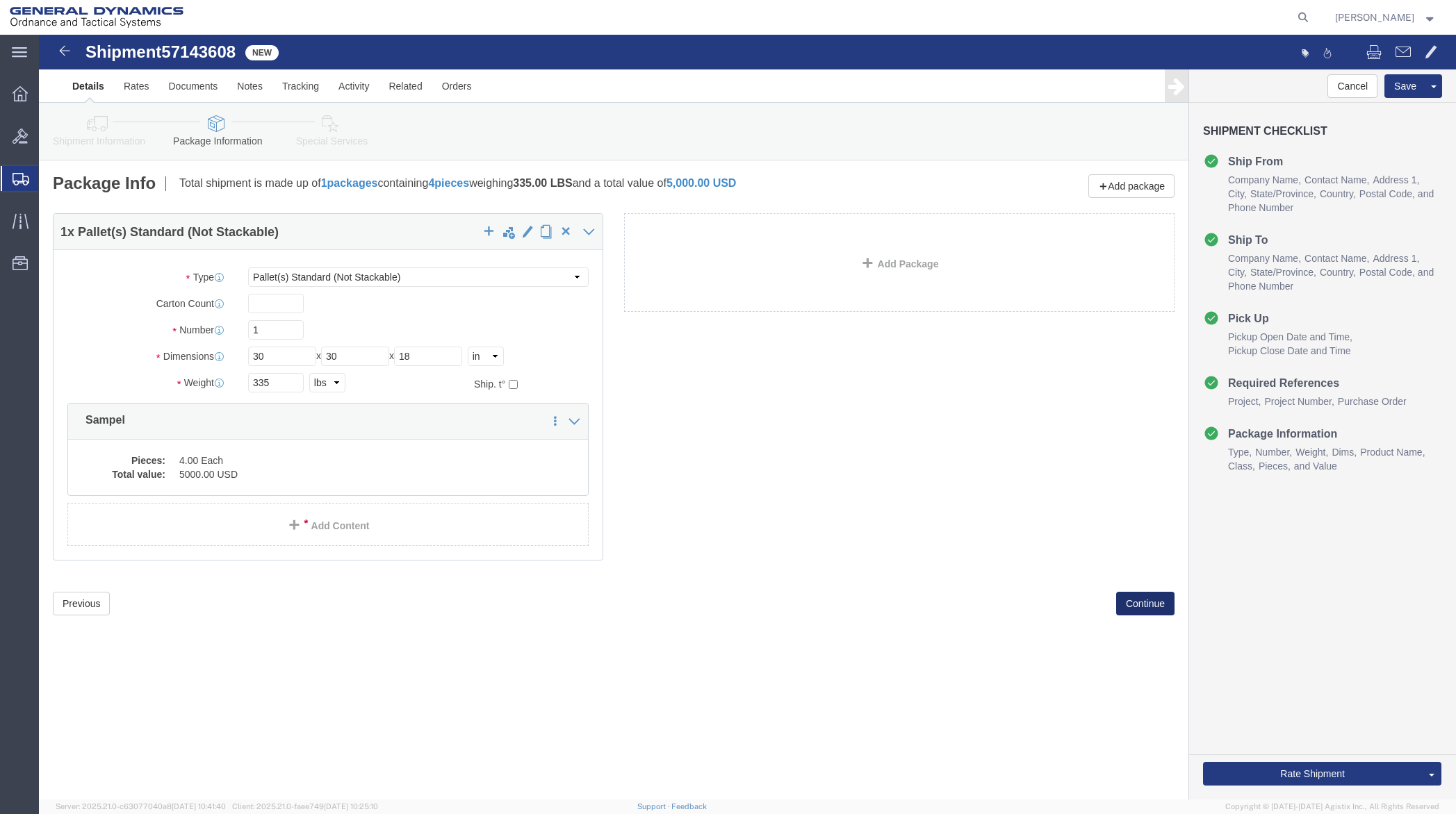
click button "Continue"
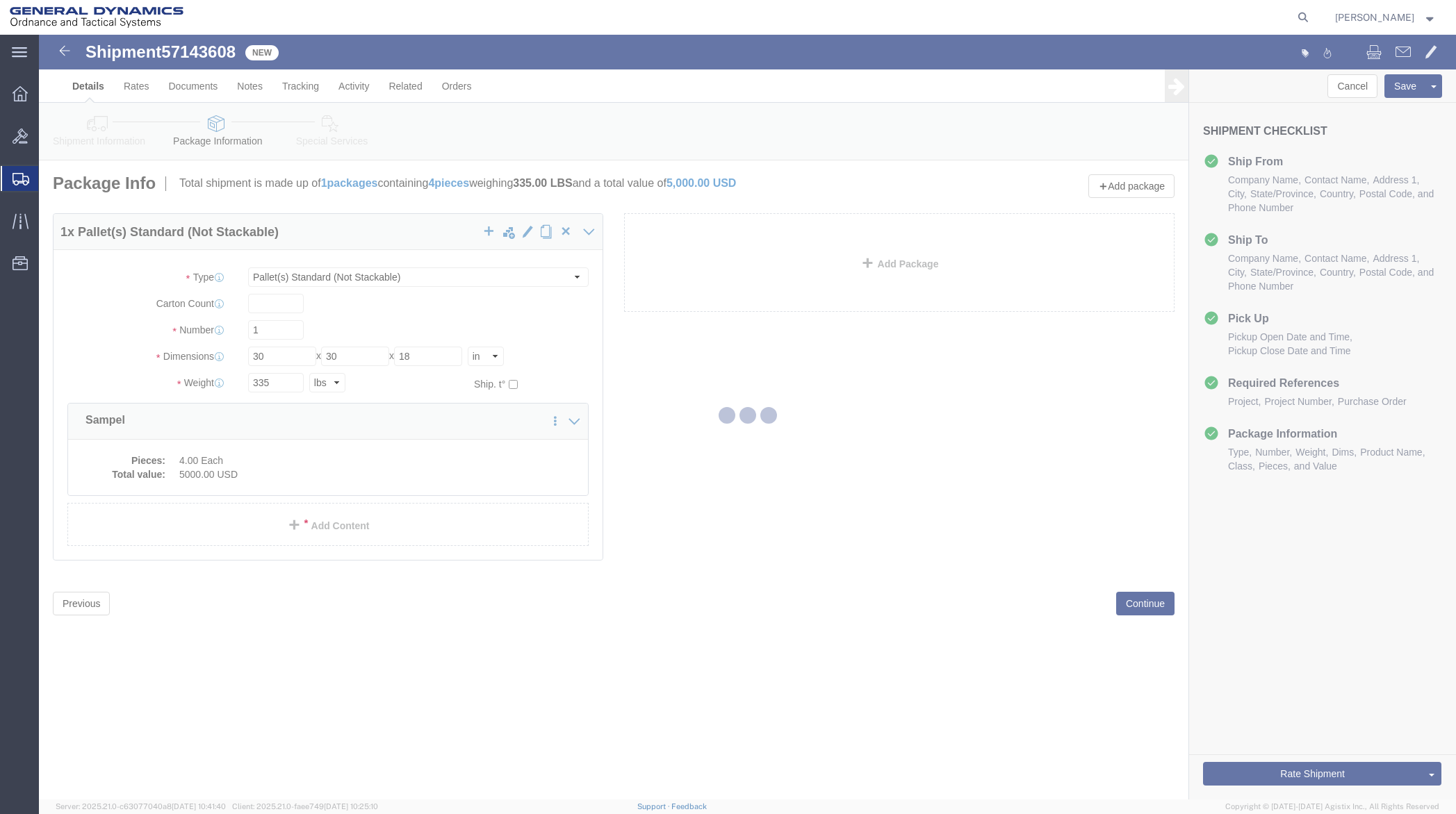
select select
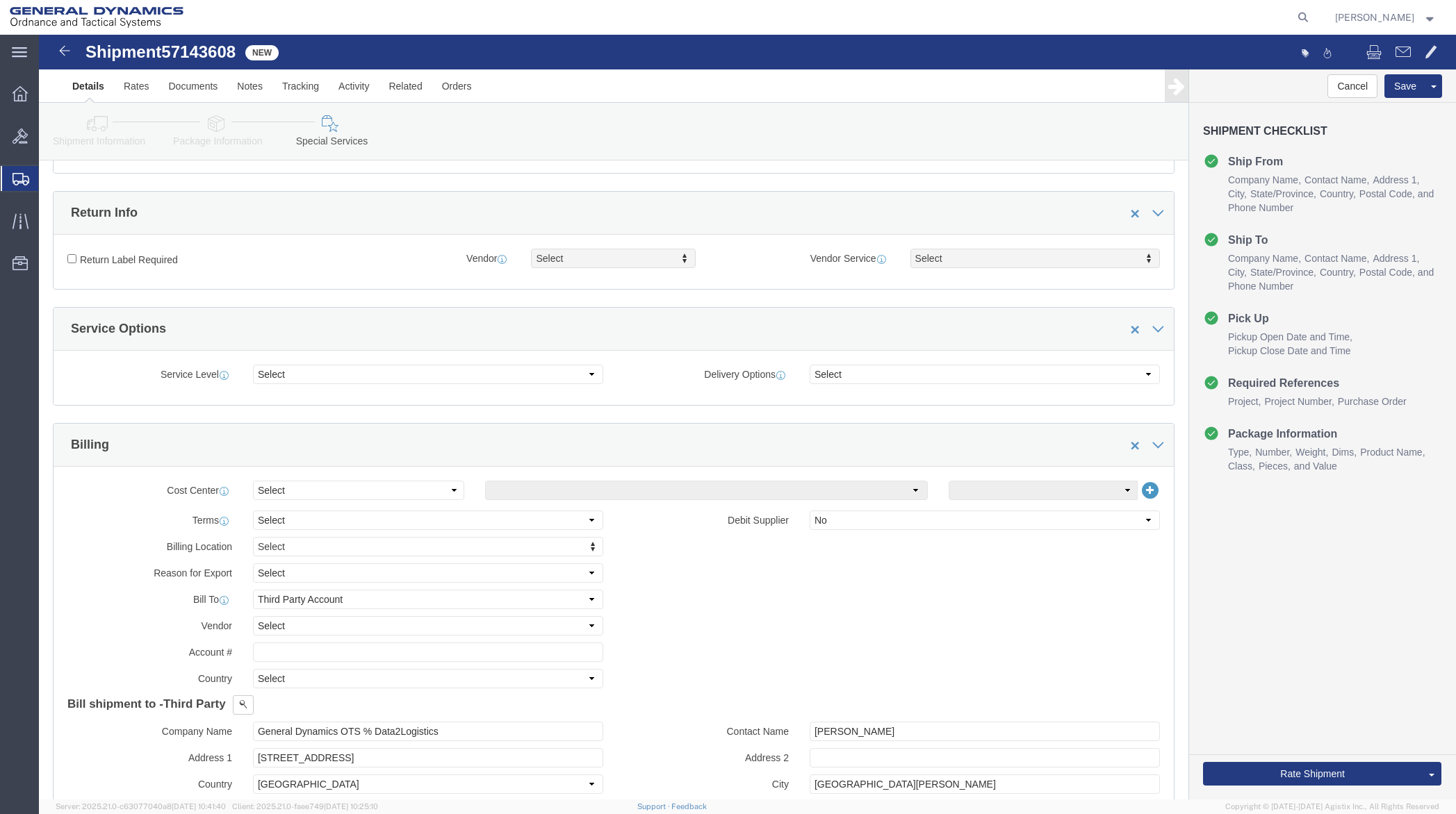
scroll to position [347, 0]
click select "Select Buyer Cost Center Department Operations Number Order Number Sales Person"
select select "DEPARTMENT"
click select "Select Buyer Cost Center Department Operations Number Order Number Sales Person"
click select "Select [GEOGRAPHIC_DATA] [GEOGRAPHIC_DATA] [GEOGRAPHIC_DATA] [GEOGRAPHIC_DATA] …"
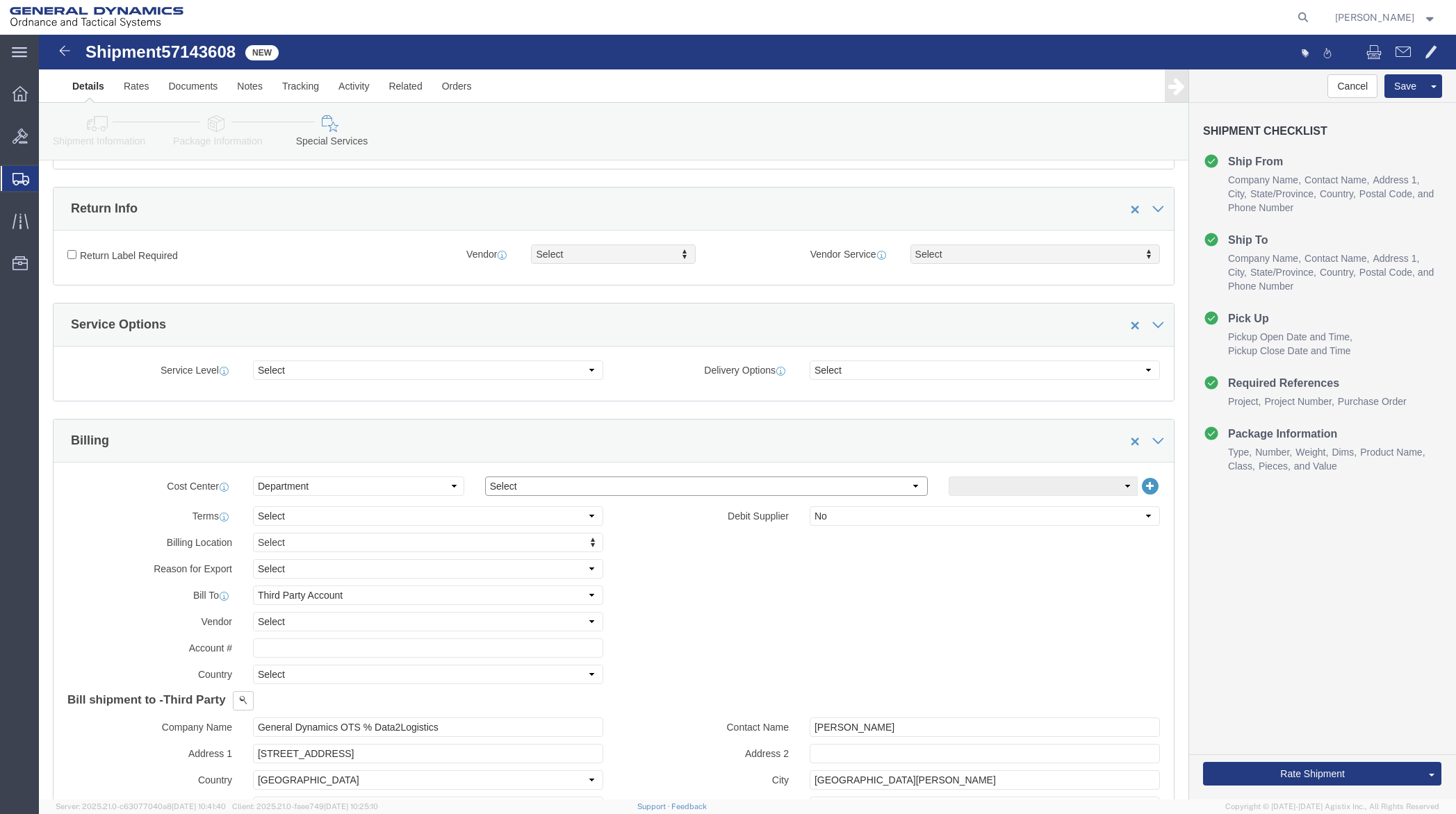
select select "1923981"
click select "Select [GEOGRAPHIC_DATA] [GEOGRAPHIC_DATA] [GEOGRAPHIC_DATA] [GEOGRAPHIC_DATA] …"
click select "Select DHL FedEx Express UPS"
select select "FedEx Express"
click select "Select DHL FedEx Express UPS"
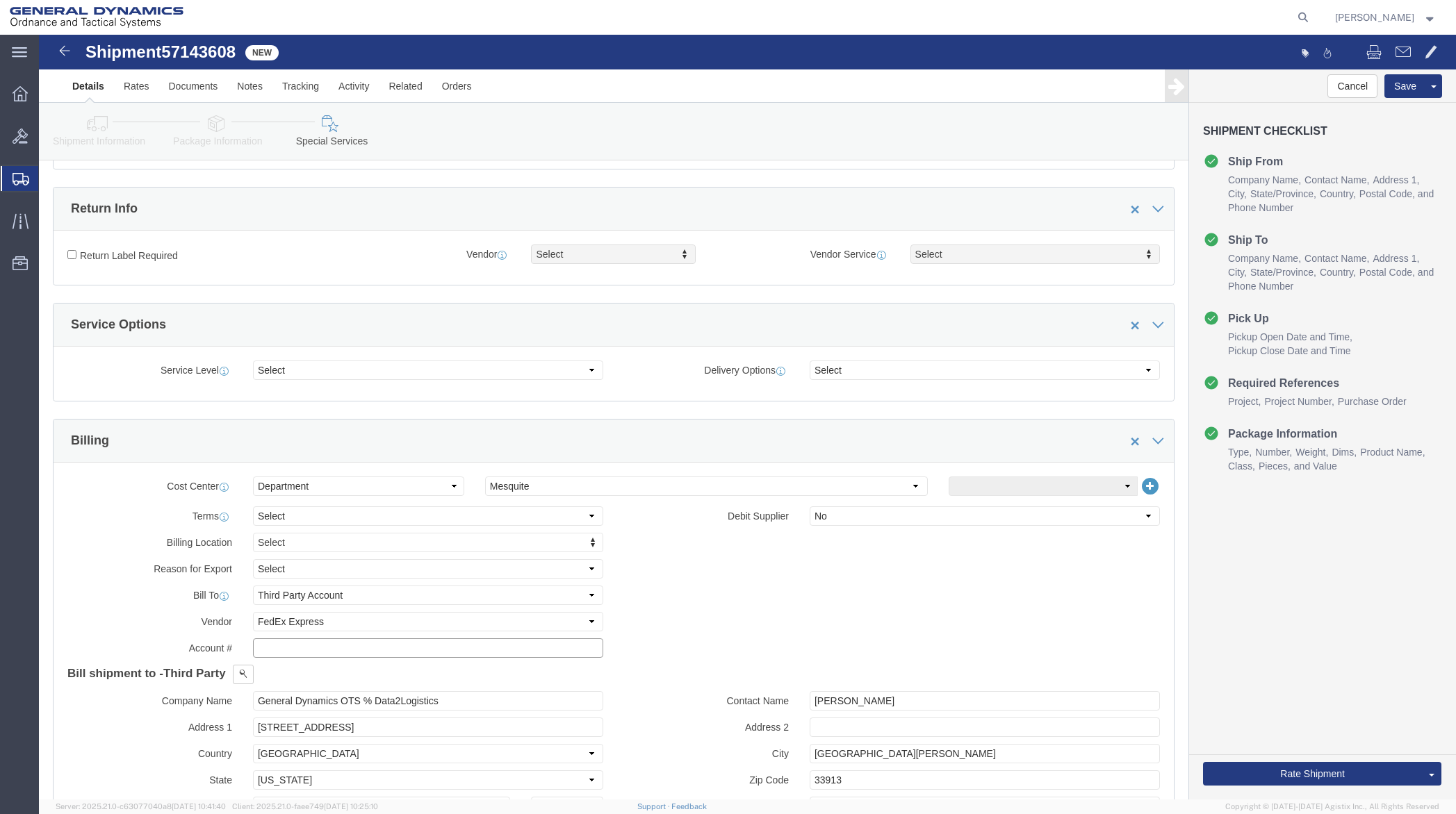
click input "text"
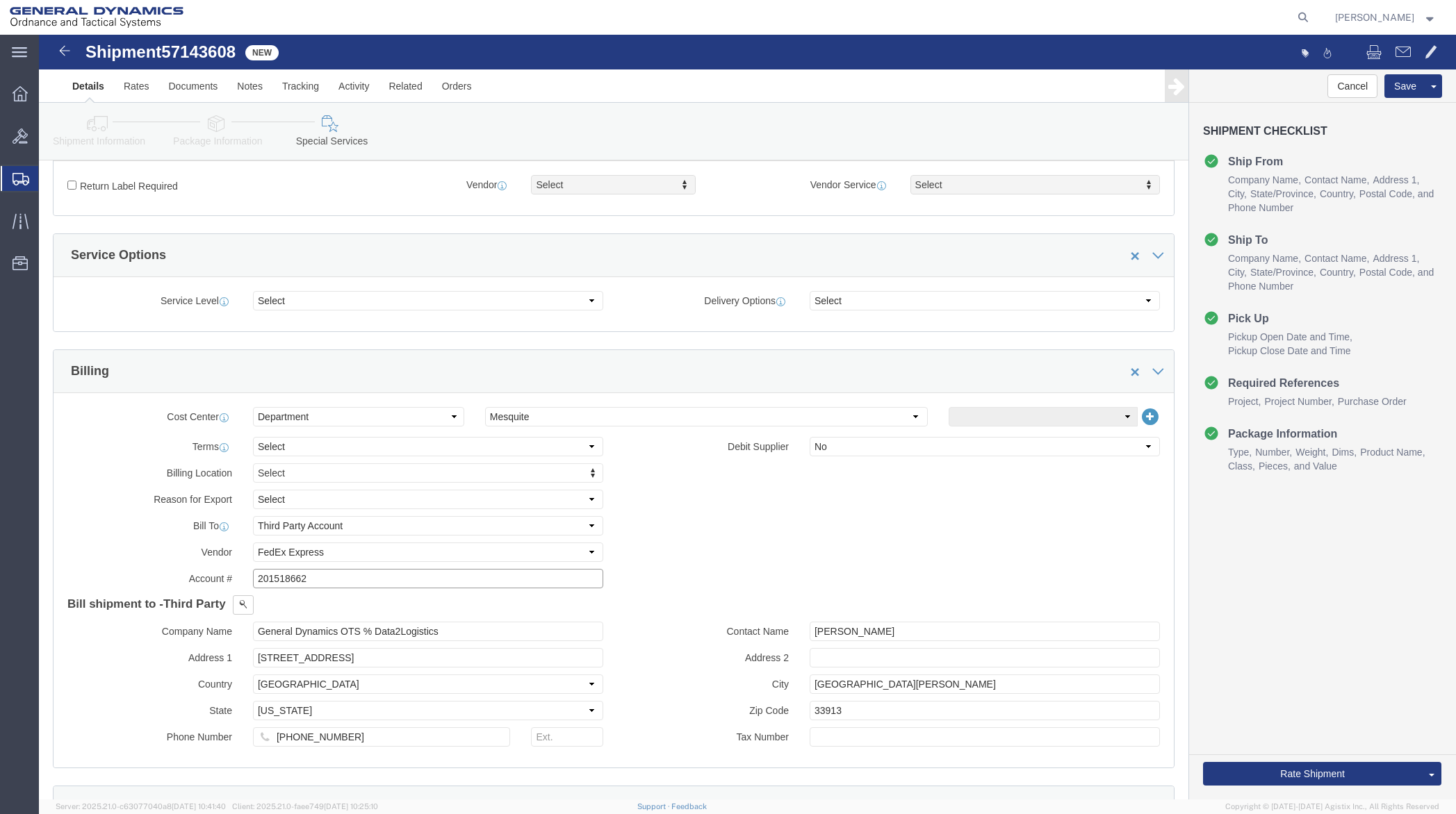
type input "201518662"
drag, startPoint x: 324, startPoint y: 624, endPoint x: 199, endPoint y: 627, distance: 125.0
click div "Address 1 [STREET_ADDRESS]"
type input "PO BOX 51050"
drag, startPoint x: 300, startPoint y: 705, endPoint x: 232, endPoint y: 705, distance: 68.0
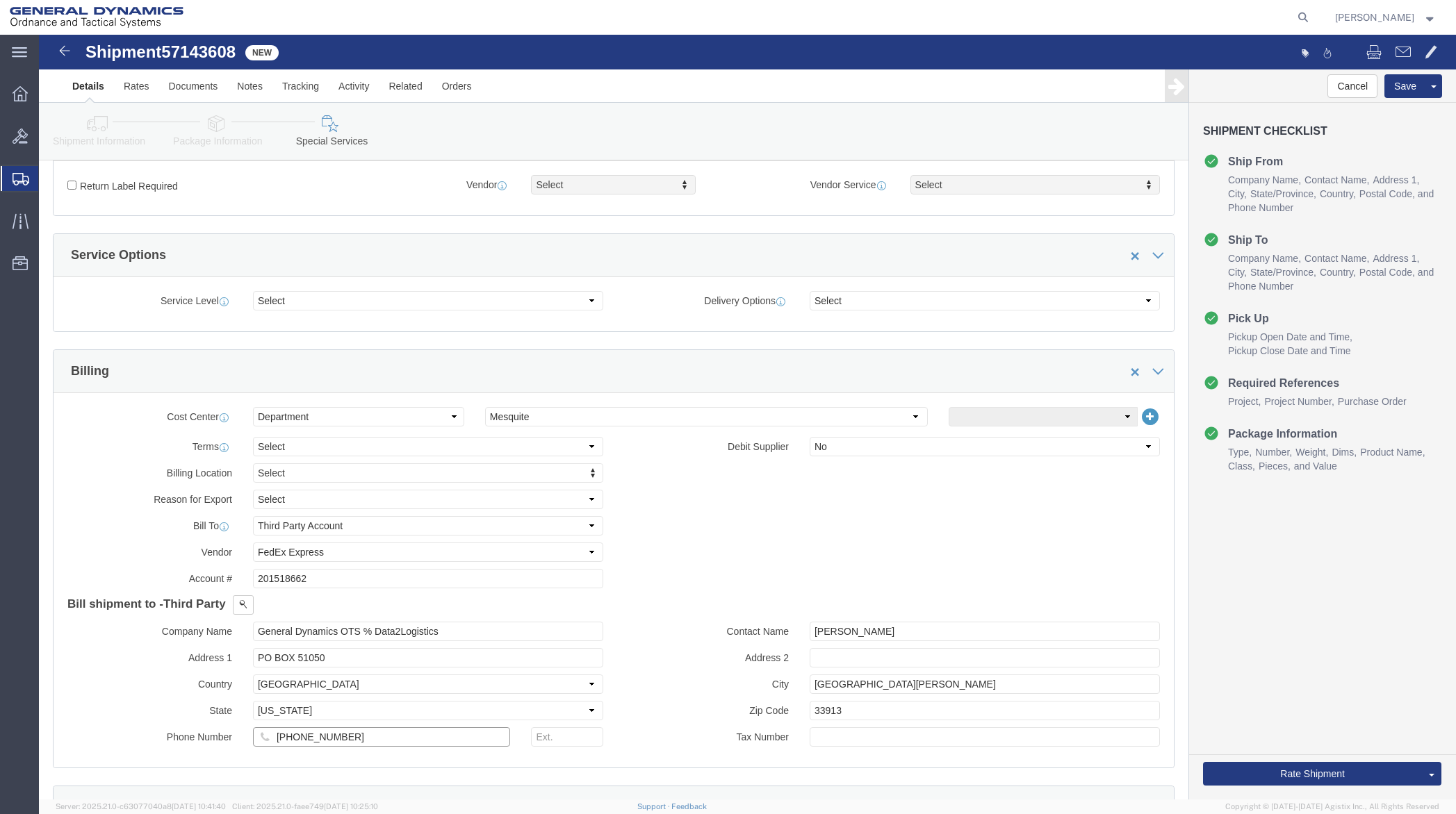
click input "[PHONE_NUMBER]"
drag, startPoint x: 854, startPoint y: 597, endPoint x: 753, endPoint y: 595, distance: 101.0
click div "[PERSON_NAME]"
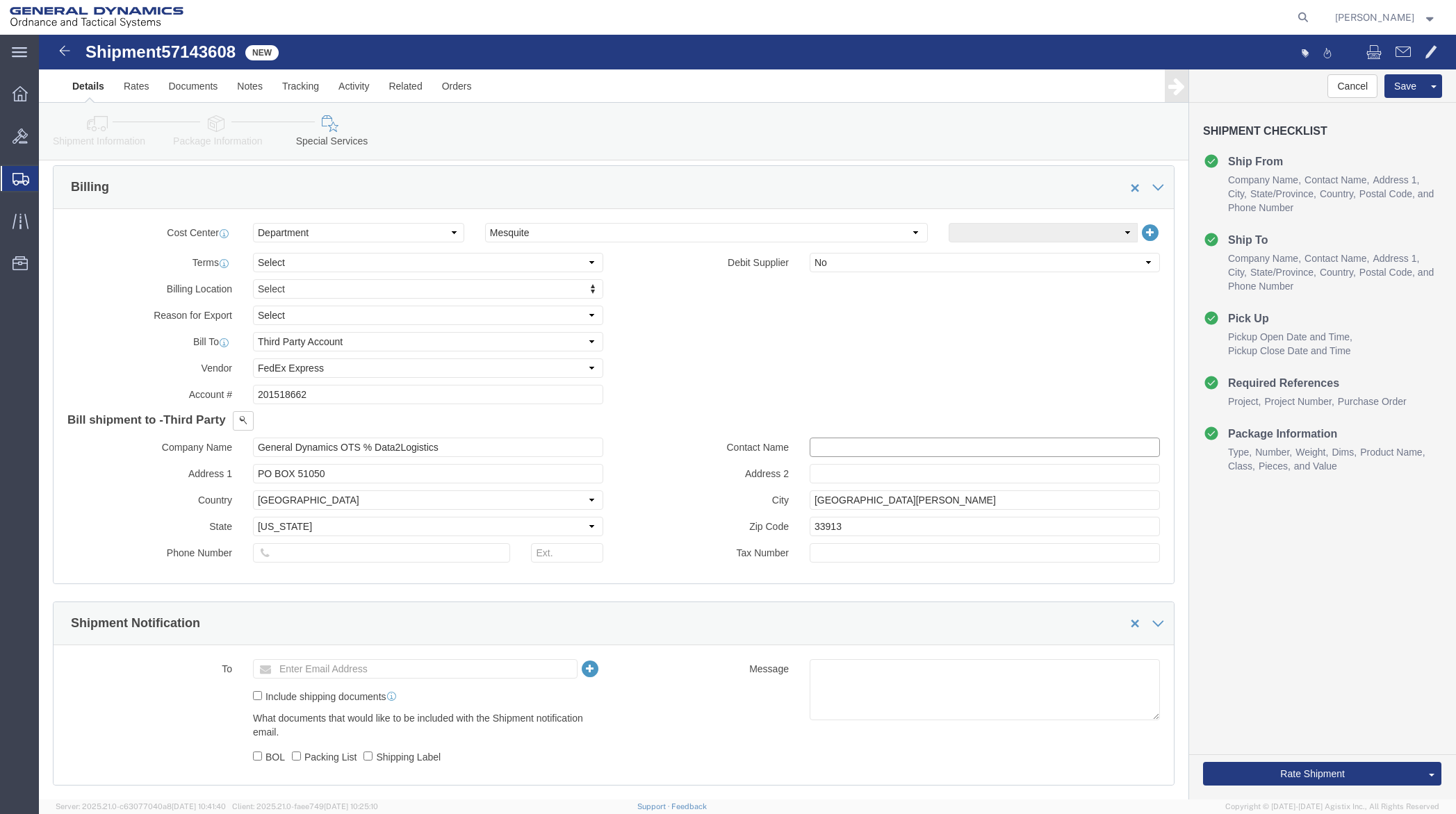
scroll to position [625, 0]
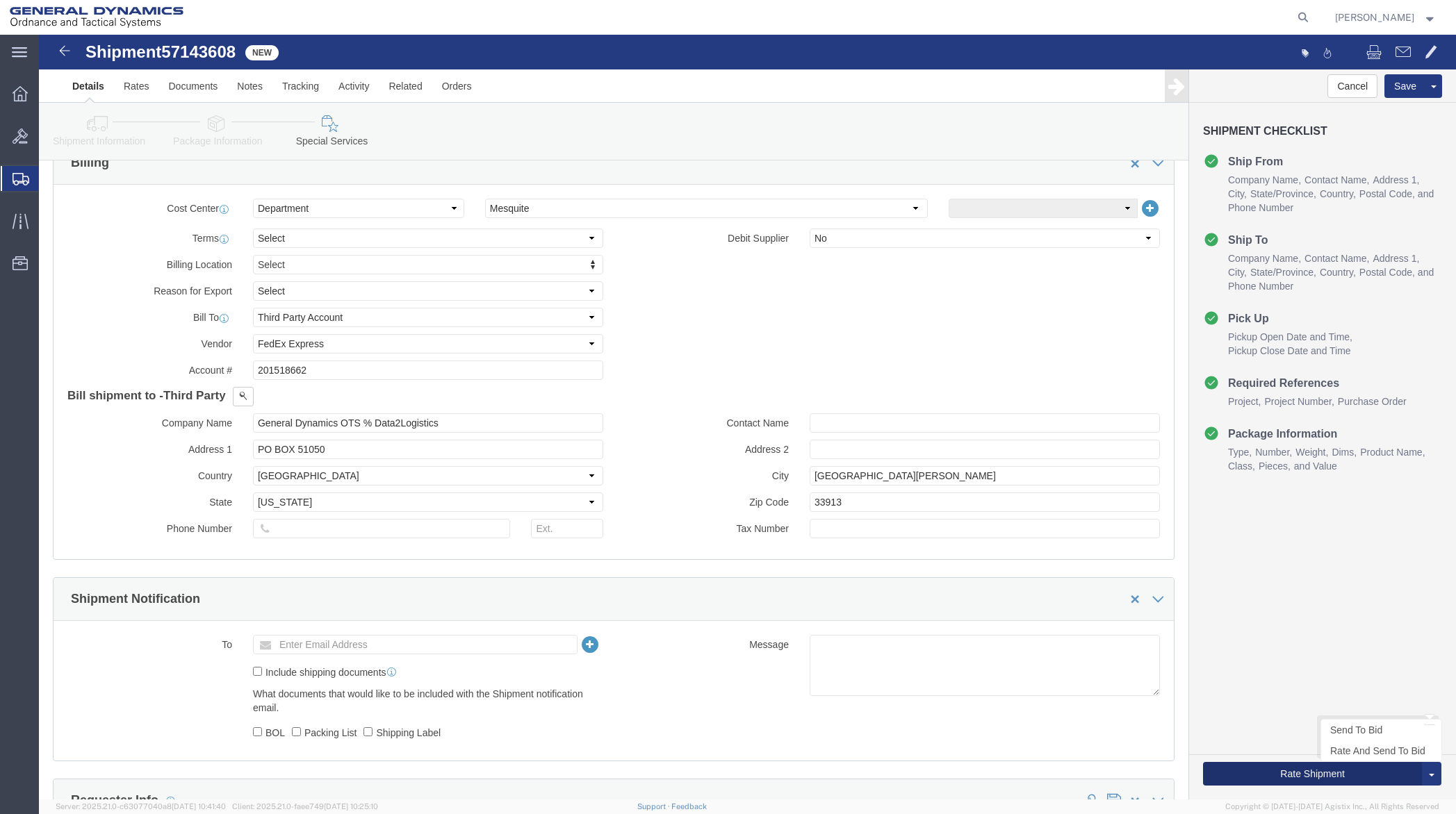
click button "Rate Shipment"
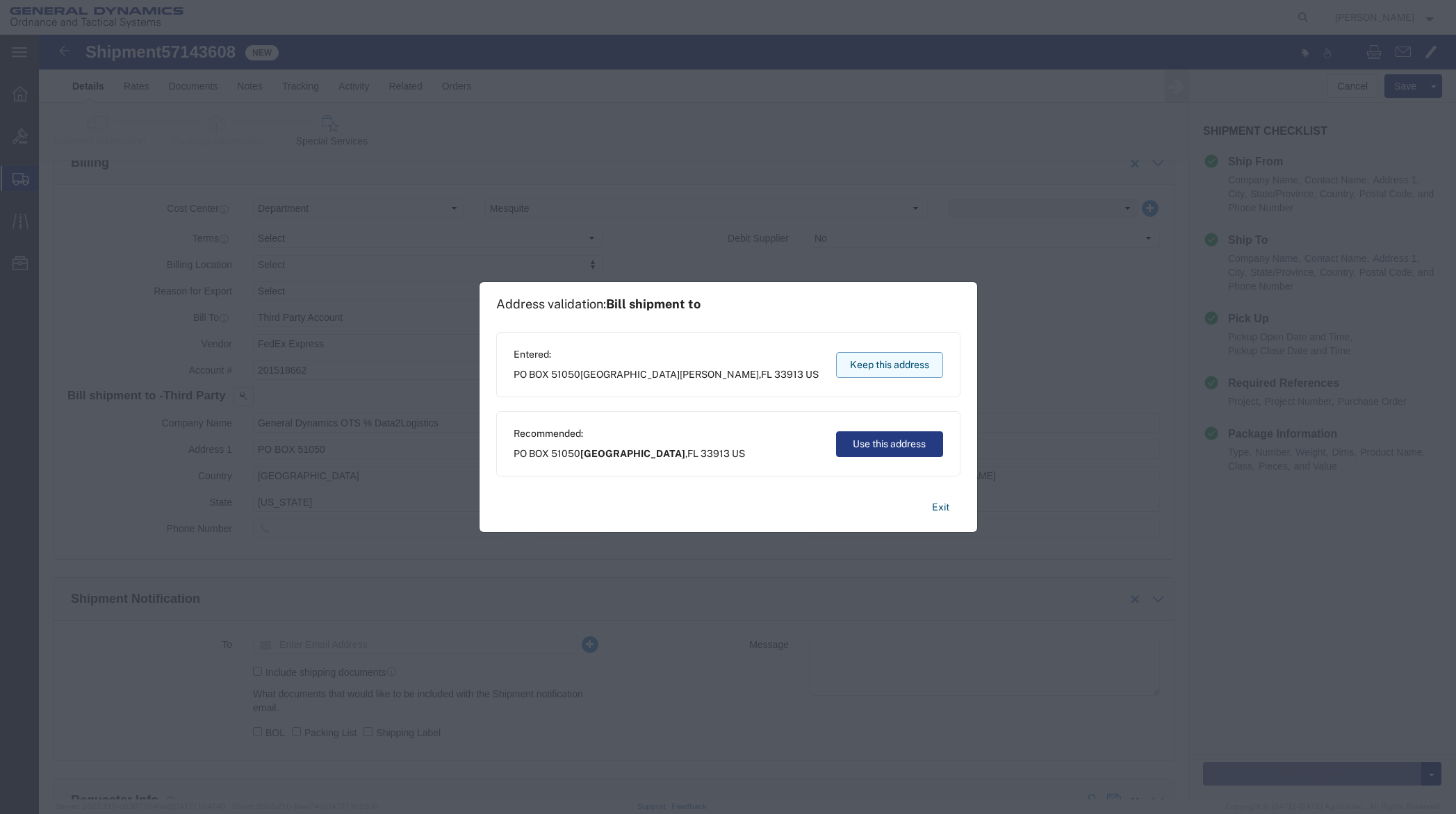
click at [918, 357] on button "Keep this address" at bounding box center [890, 364] width 107 height 25
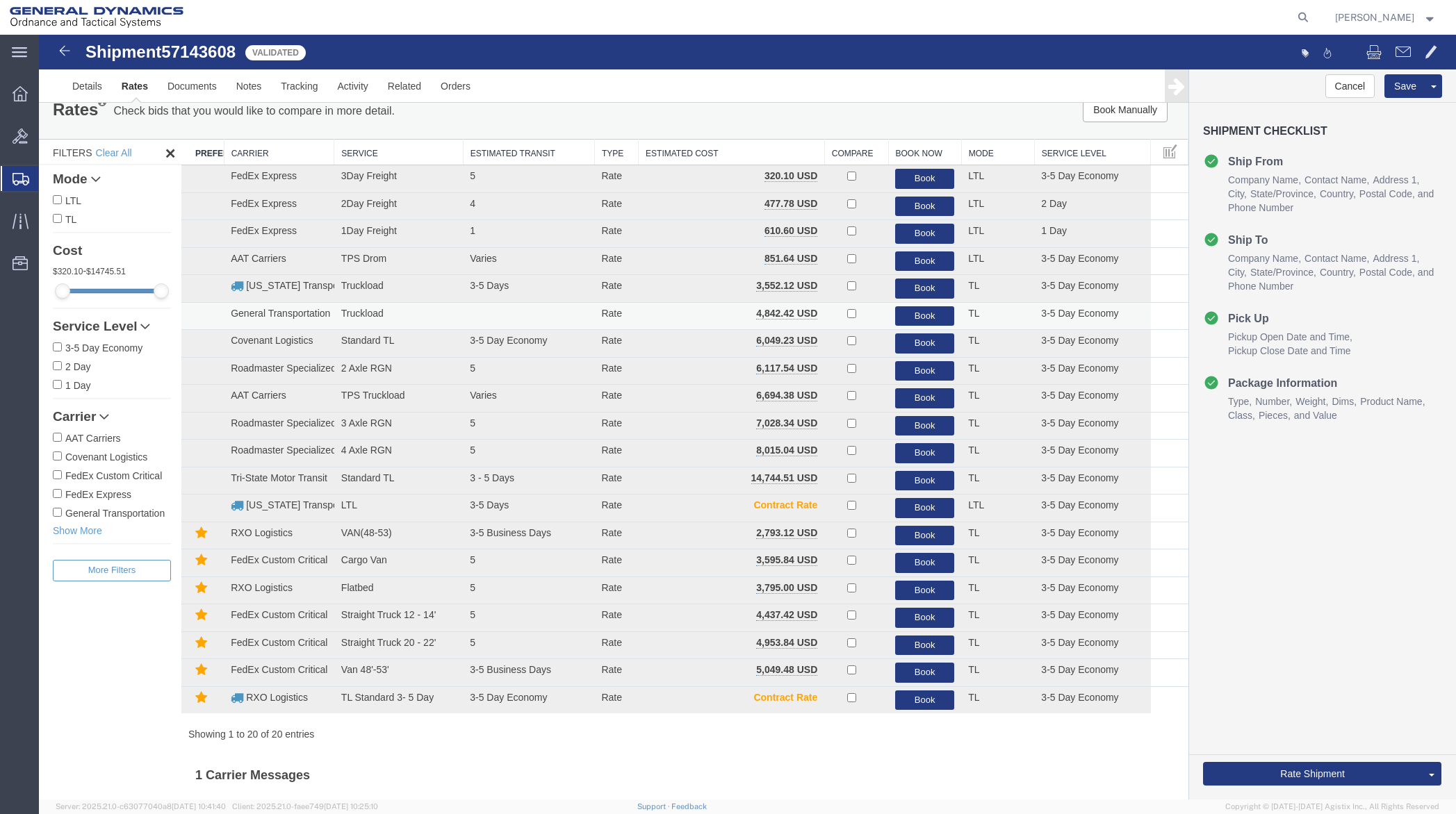
scroll to position [0, 0]
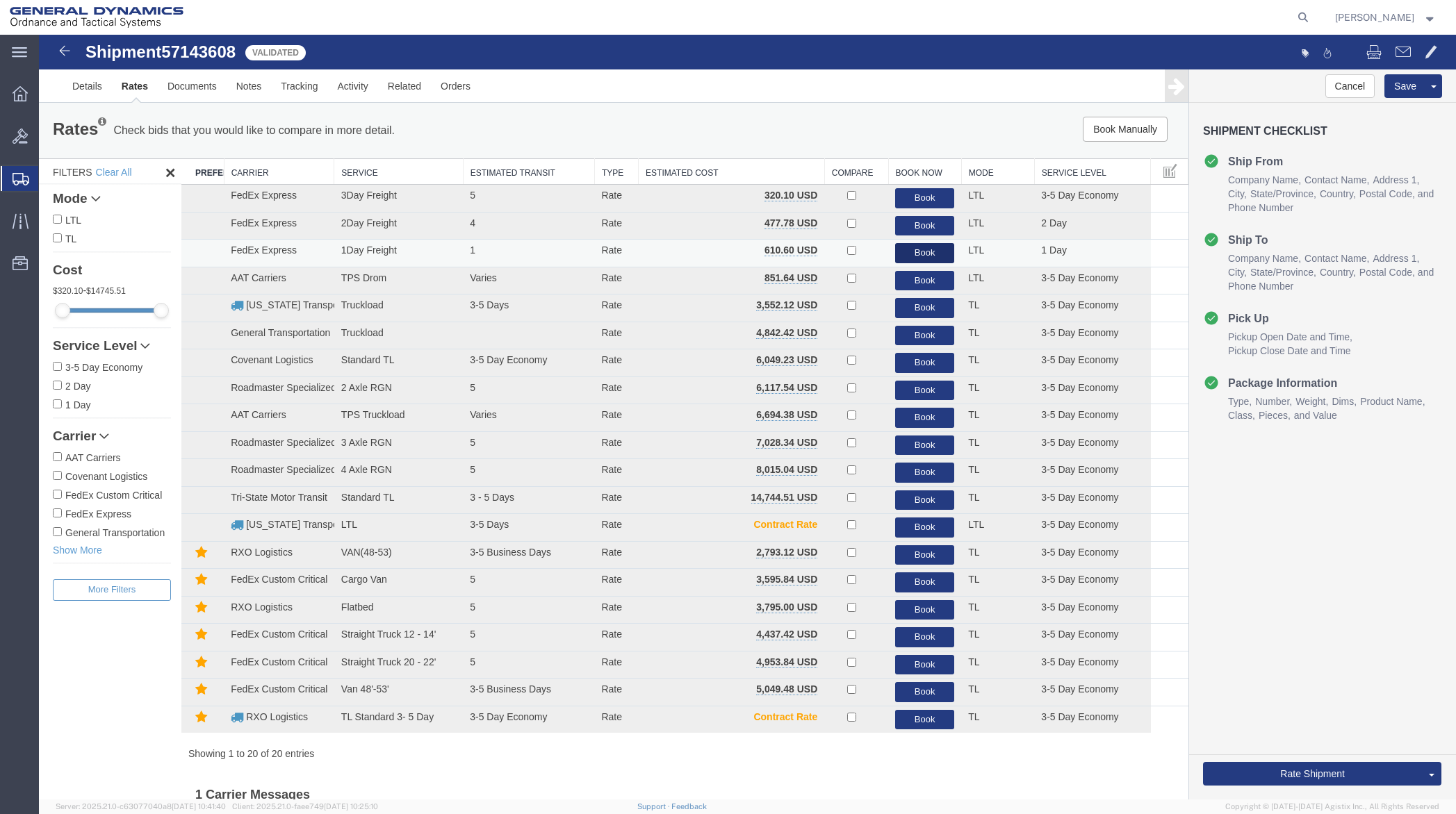
click at [918, 251] on button "Book" at bounding box center [924, 253] width 59 height 20
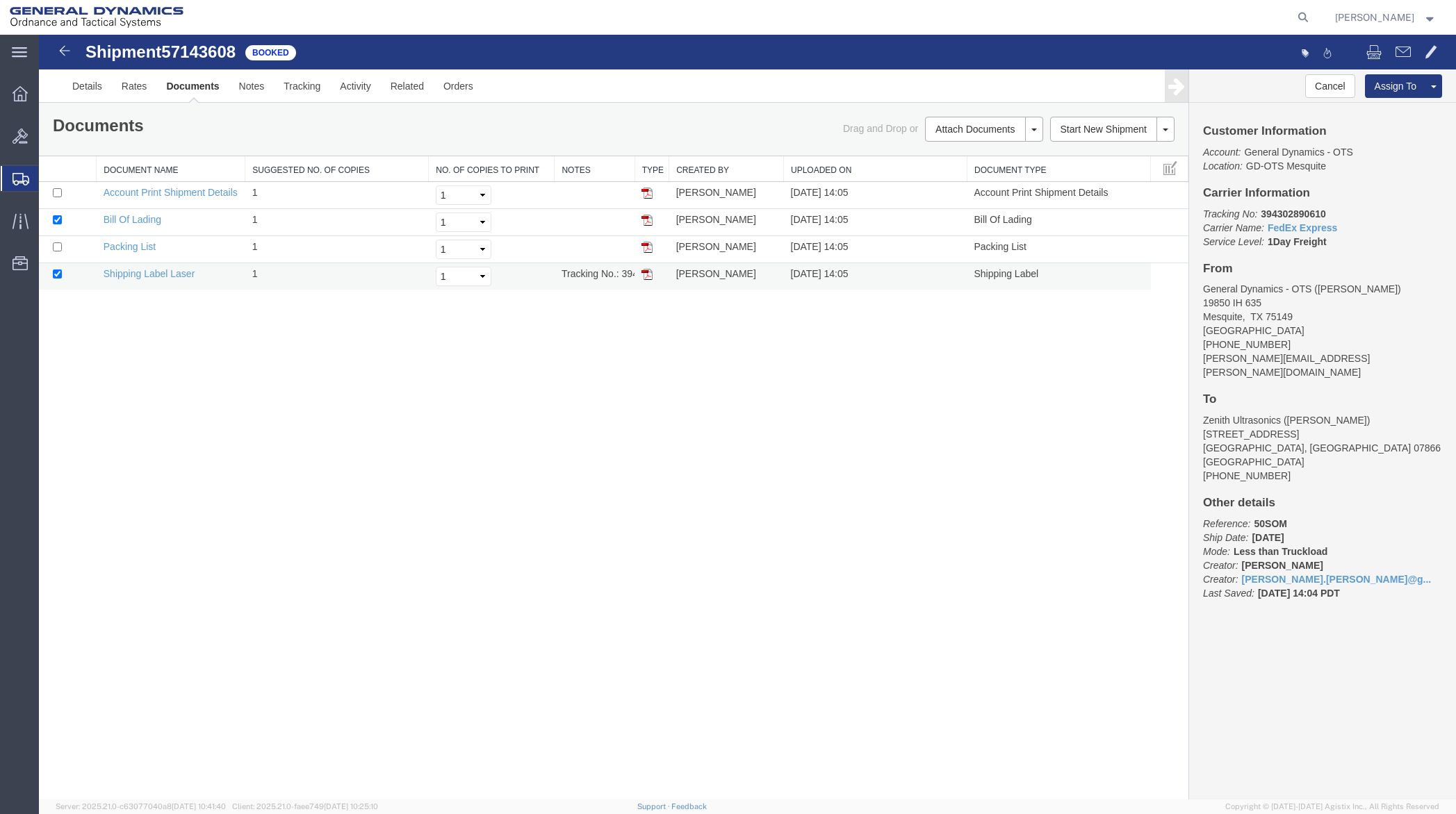
click at [646, 274] on img at bounding box center [647, 274] width 11 height 11
click at [652, 244] on img at bounding box center [647, 247] width 11 height 11
click at [92, 82] on link "Details" at bounding box center [87, 86] width 50 height 33
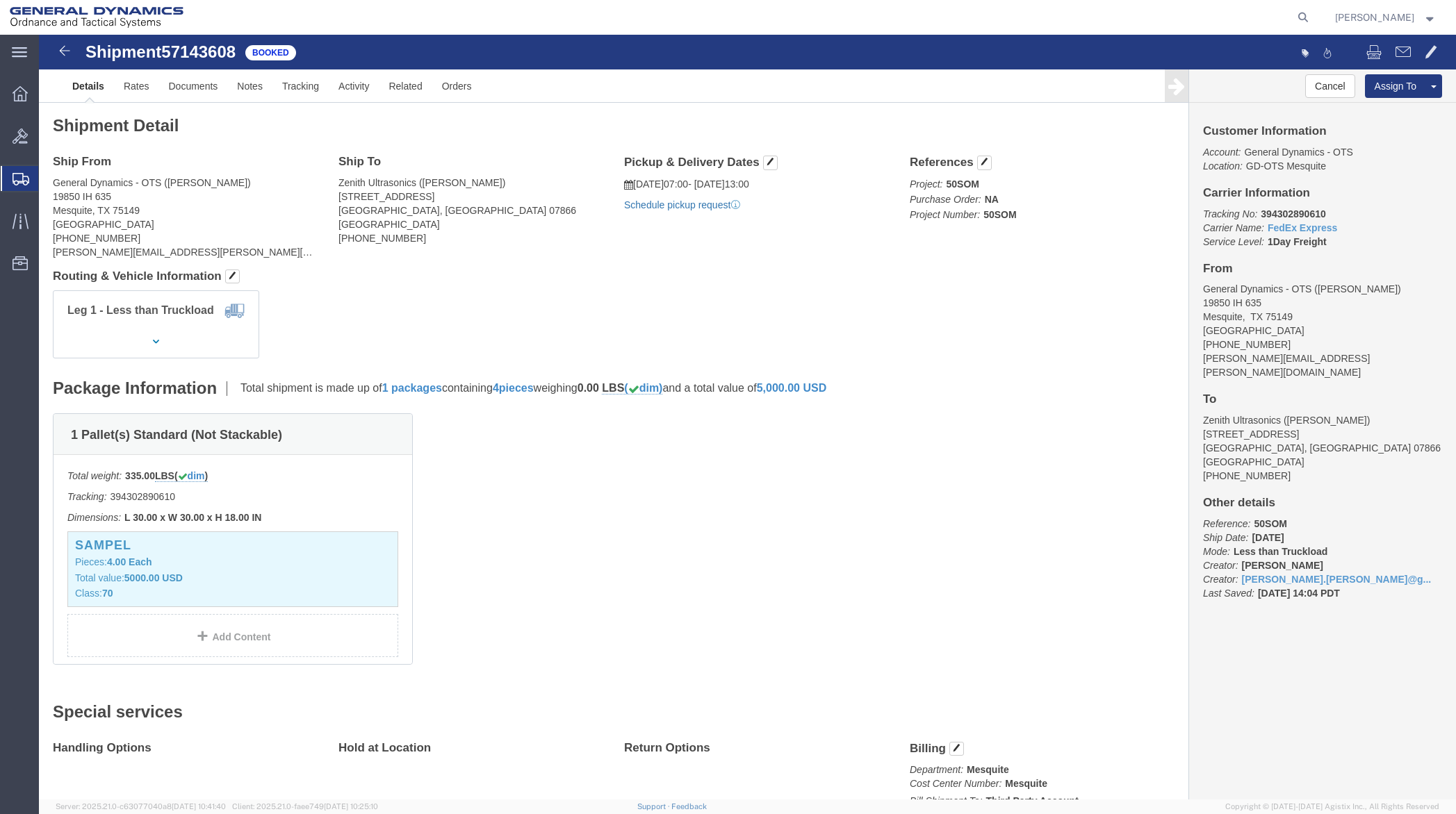
click link "Schedule pickup request"
